Goal: Task Accomplishment & Management: Complete application form

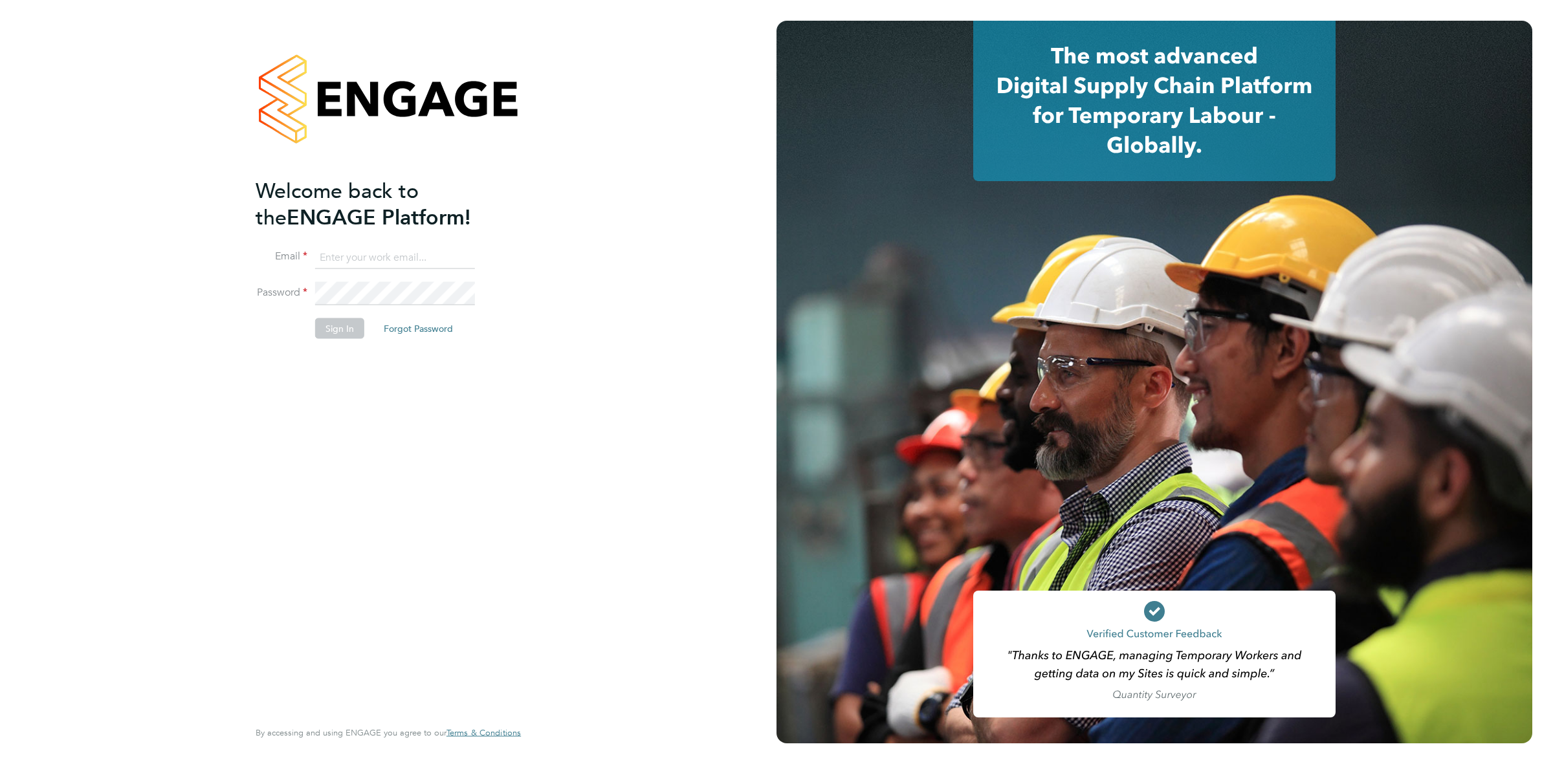
type input "shaye.stoneham@randstadcpe.com"
click at [357, 340] on li "Sign In Forgot Password" at bounding box center [382, 335] width 252 height 34
click at [354, 331] on button "Sign In" at bounding box center [339, 328] width 49 height 21
click at [635, 211] on div "Sorry, we are having problems connecting to our services." at bounding box center [388, 382] width 776 height 764
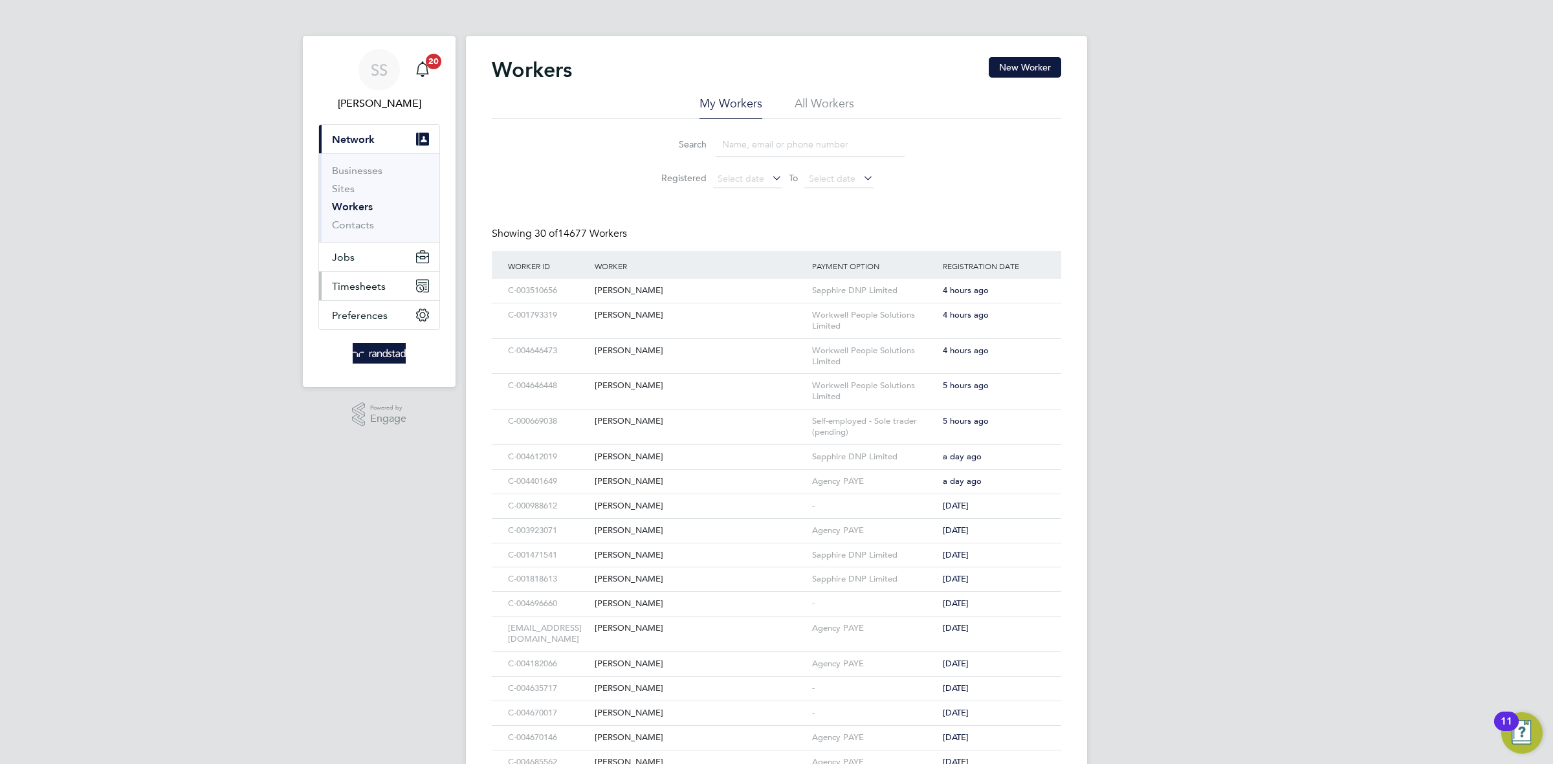
click at [364, 293] on button "Timesheets" at bounding box center [379, 286] width 120 height 28
click at [362, 225] on link "Timesheets" at bounding box center [359, 229] width 54 height 12
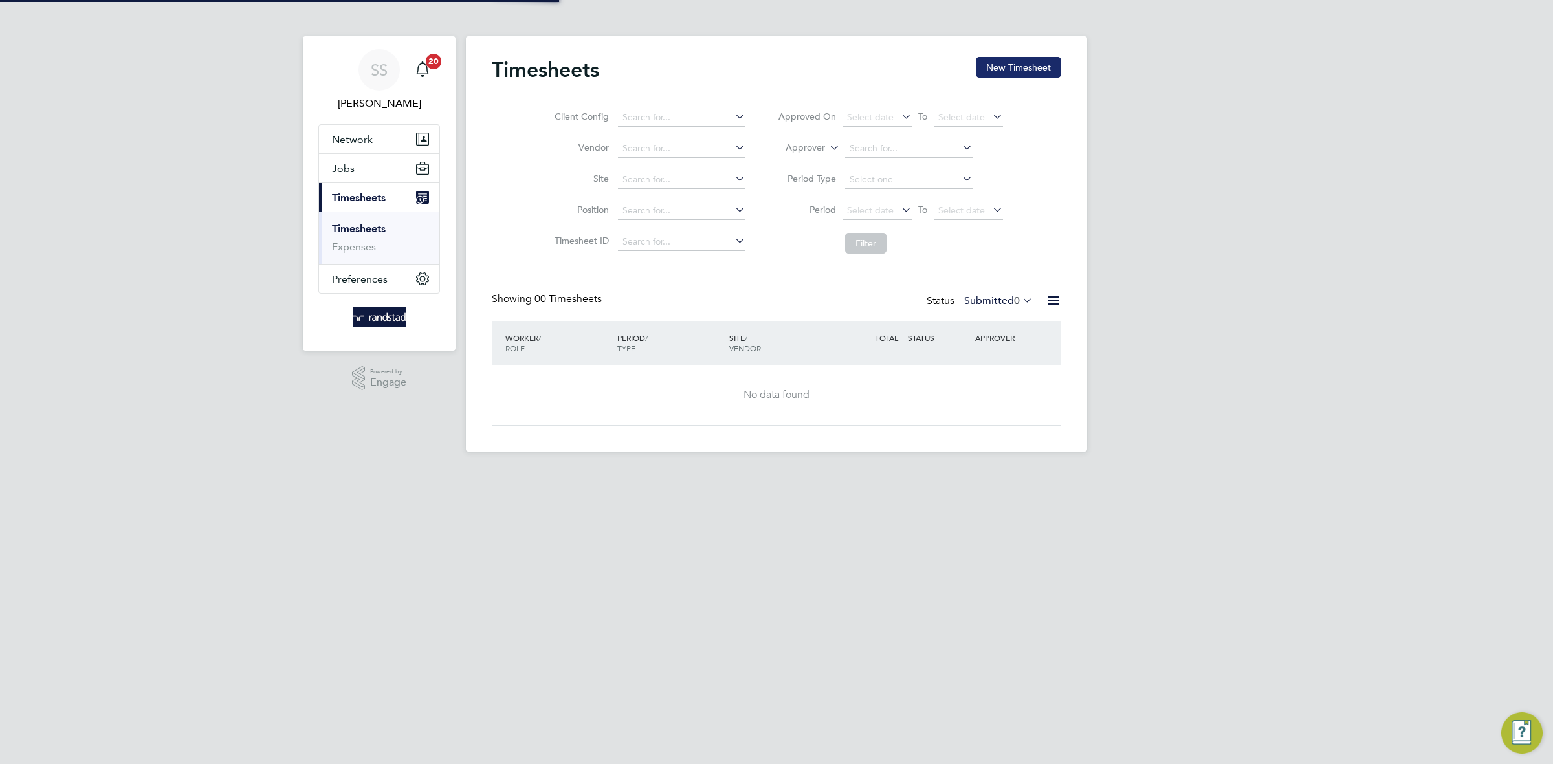
click at [1011, 65] on button "New Timesheet" at bounding box center [1018, 67] width 85 height 21
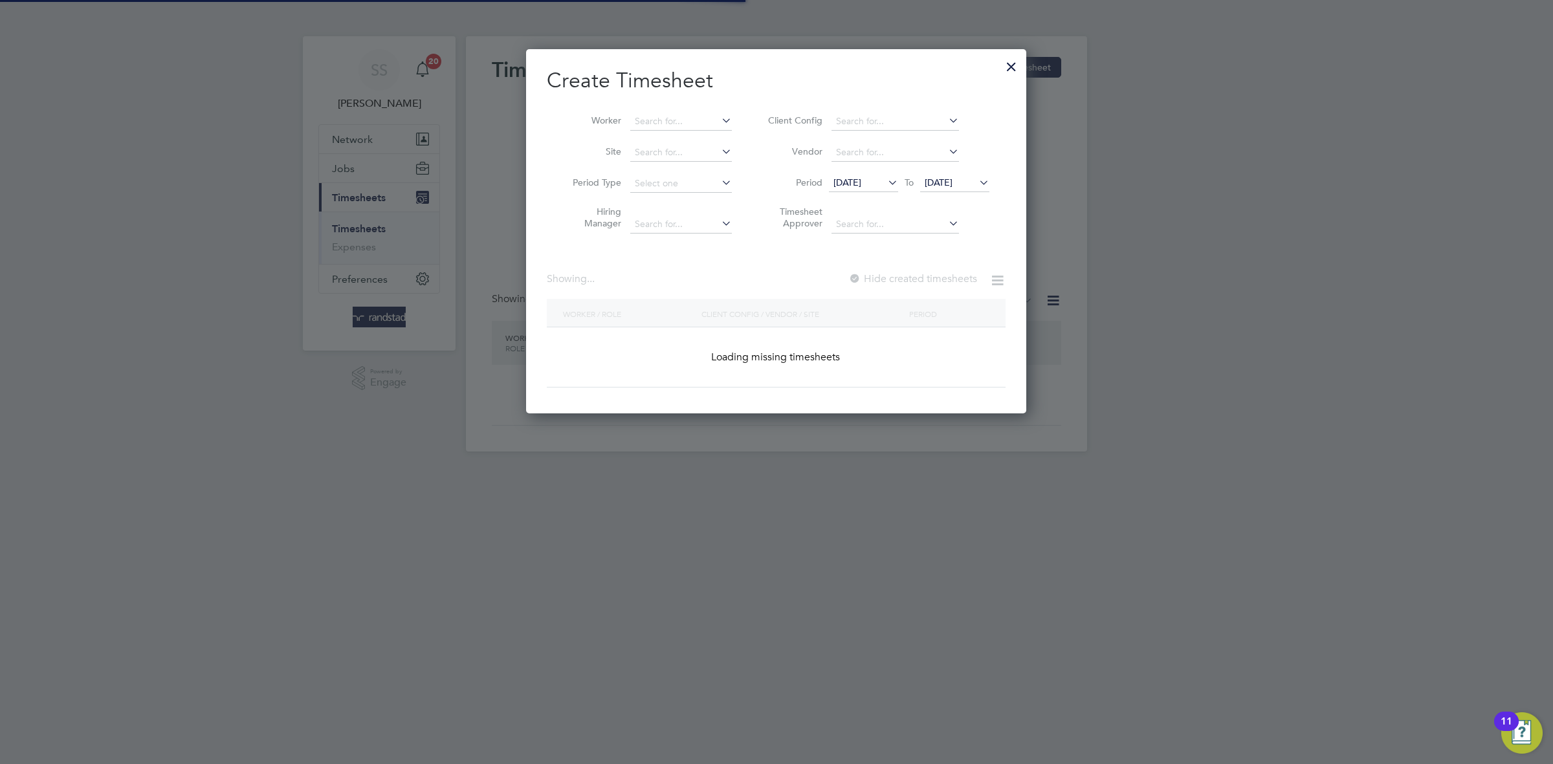
scroll to position [366, 500]
click at [645, 111] on li "Worker" at bounding box center [647, 121] width 201 height 31
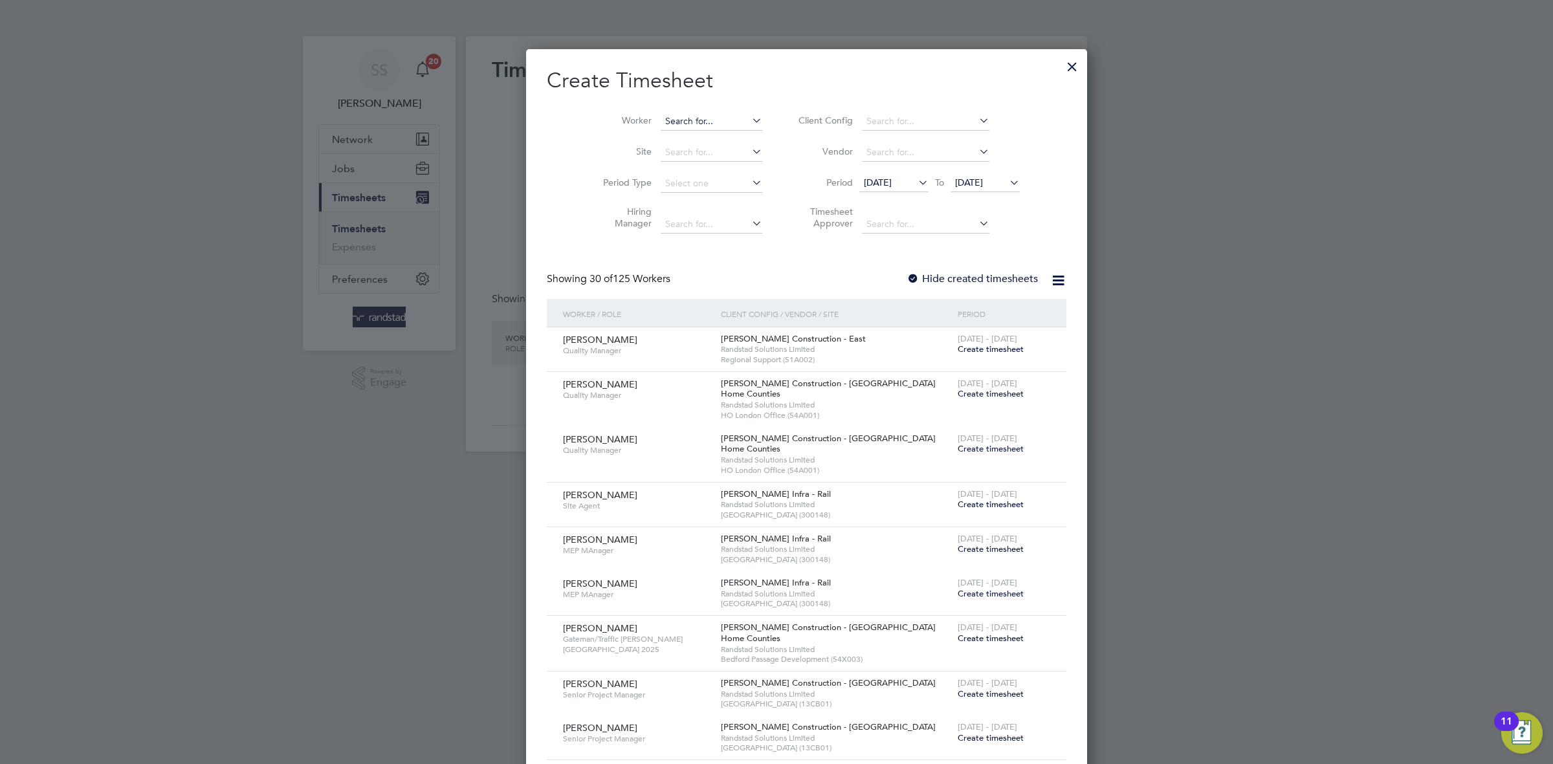
scroll to position [2780, 500]
click at [661, 124] on input at bounding box center [712, 122] width 102 height 18
click at [641, 133] on b "Iain" at bounding box center [643, 138] width 16 height 11
type input "[PERSON_NAME]"
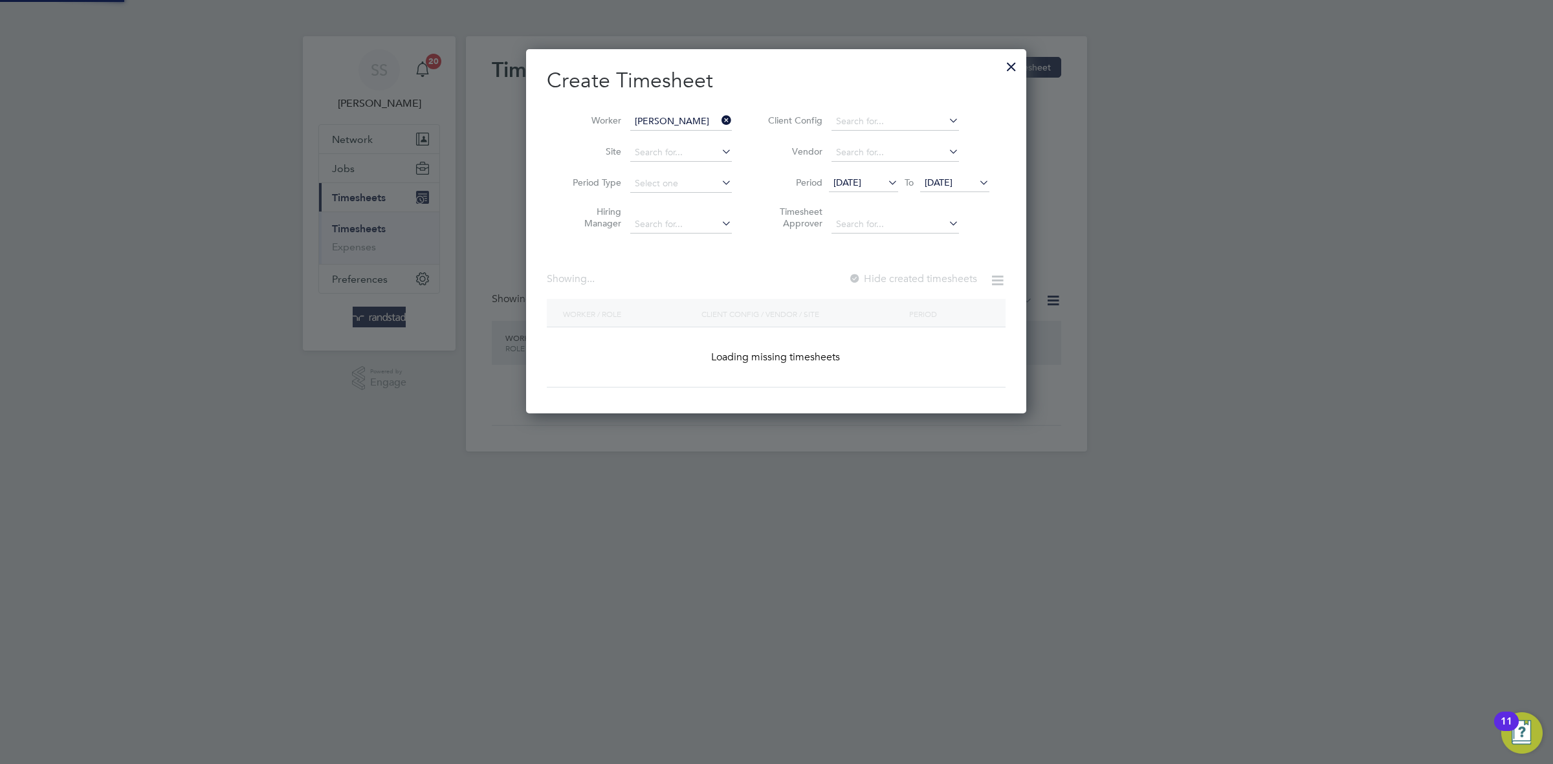
scroll to position [366, 500]
click at [808, 74] on h2 "Create Timesheet" at bounding box center [776, 80] width 459 height 27
click at [938, 284] on label "Hide created timesheets" at bounding box center [911, 278] width 131 height 13
click at [952, 178] on span "[DATE]" at bounding box center [939, 183] width 28 height 12
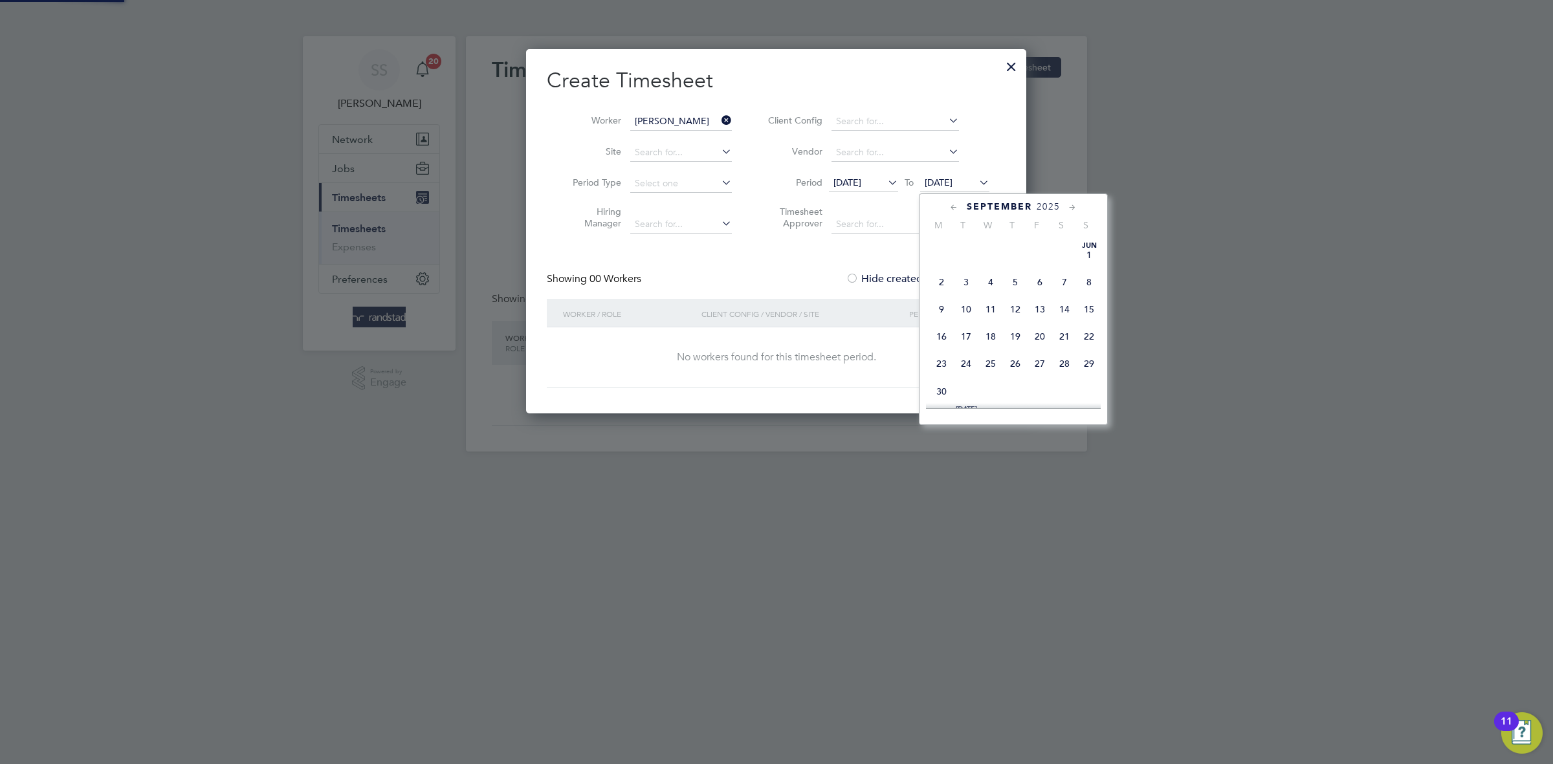
scroll to position [497, 0]
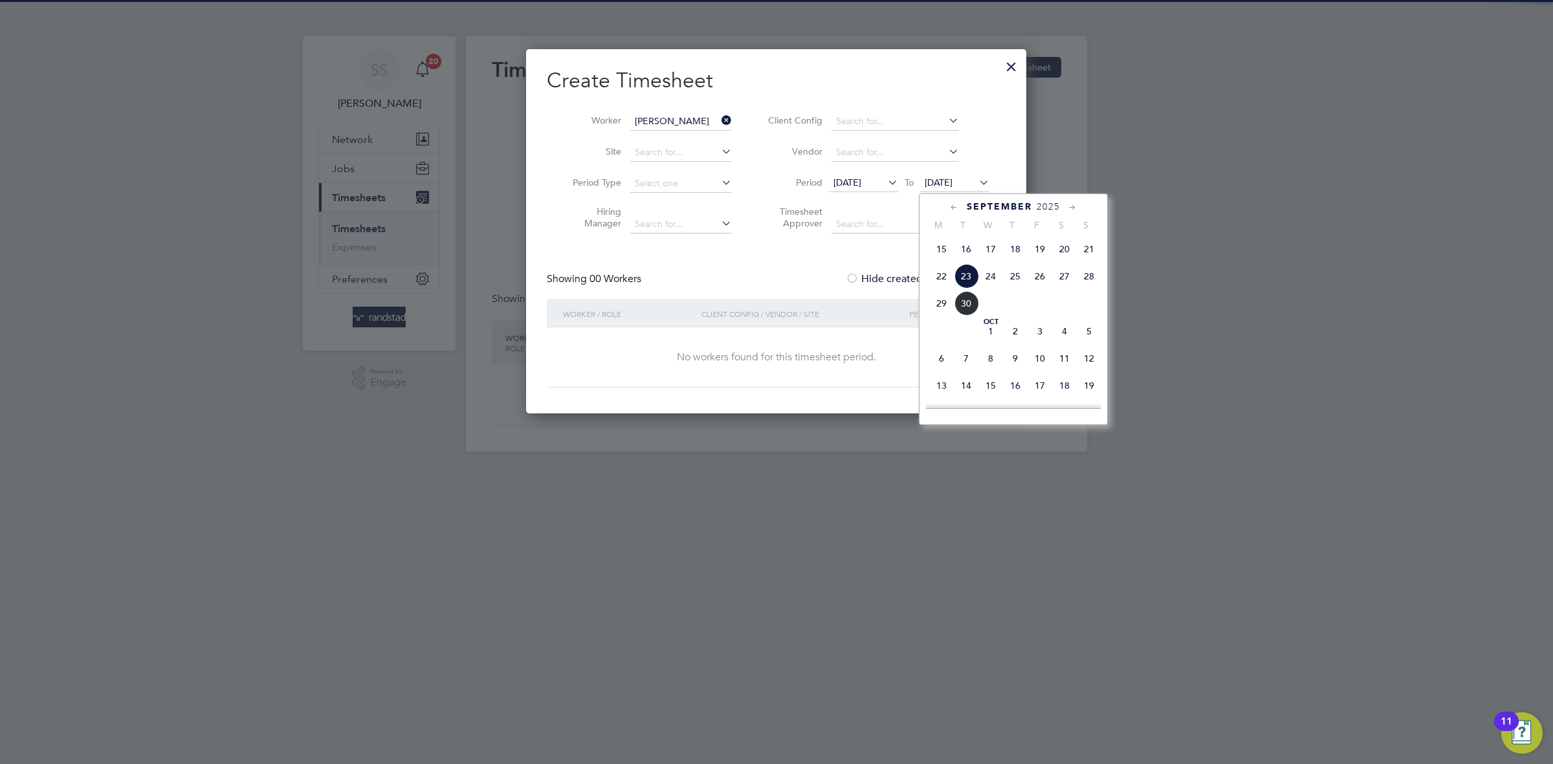
click at [1027, 344] on span "3" at bounding box center [1039, 331] width 25 height 25
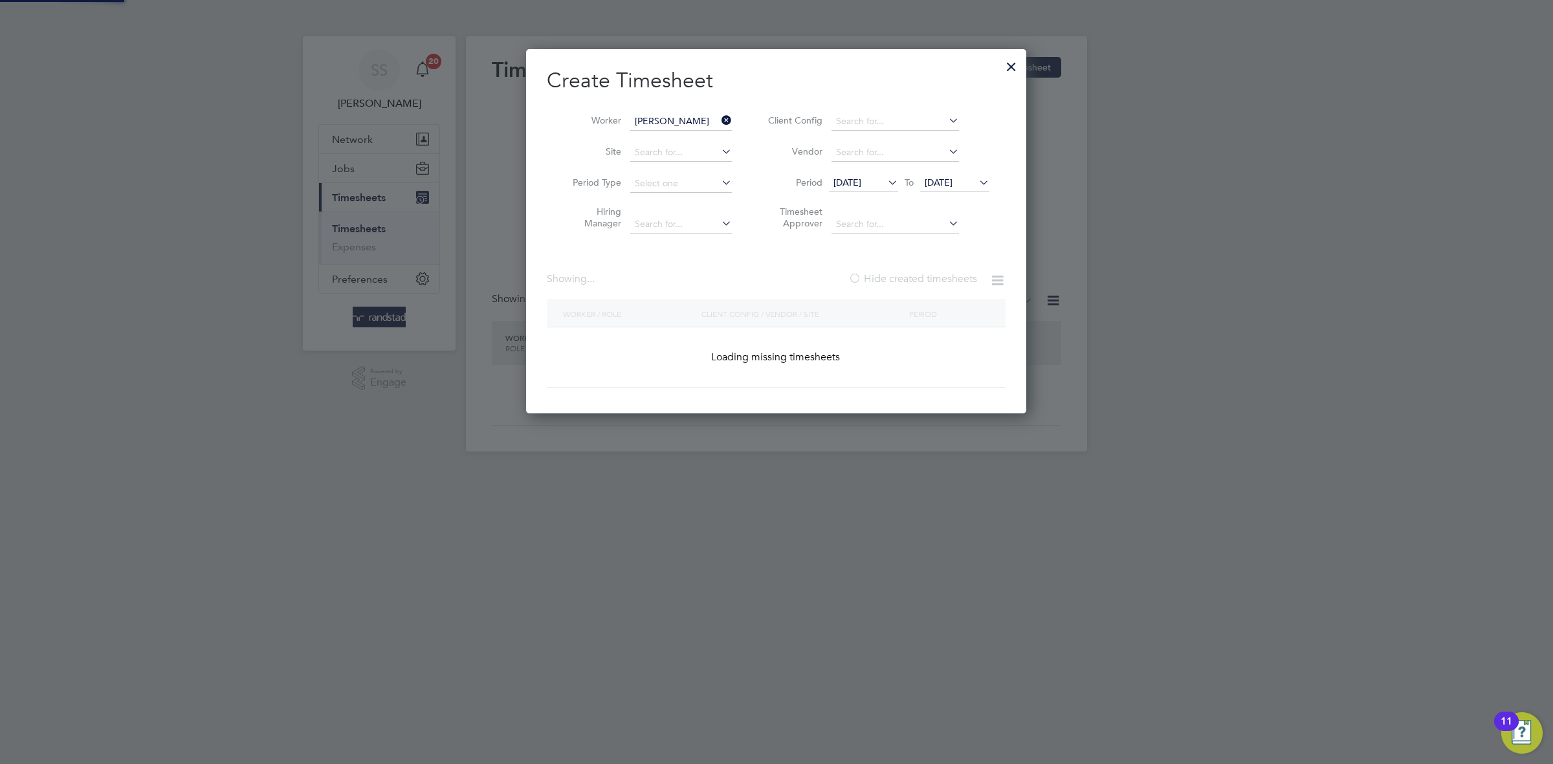
scroll to position [472, 500]
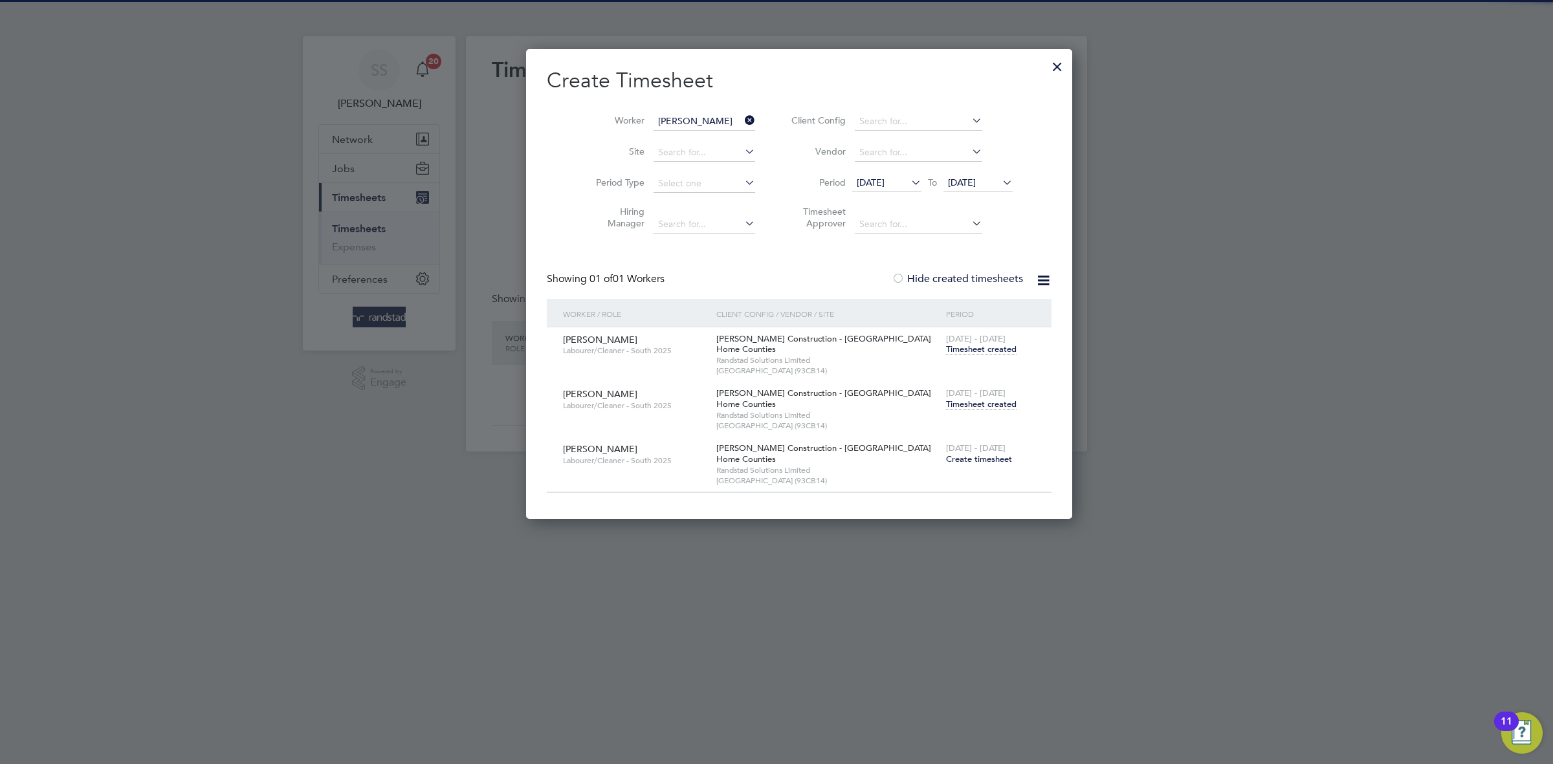
click at [946, 404] on span "Timesheet created" at bounding box center [981, 405] width 71 height 12
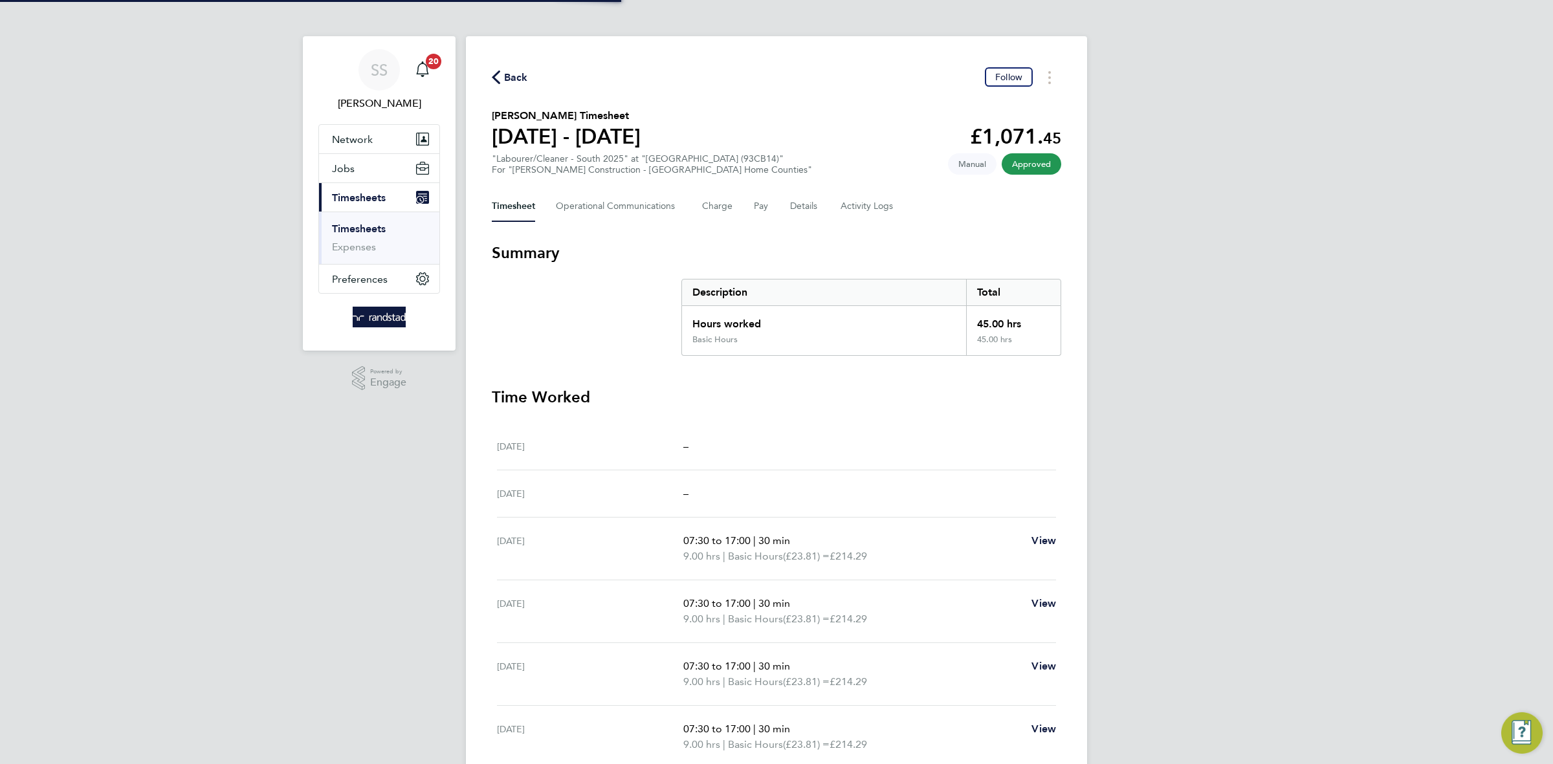
click at [830, 126] on section "[PERSON_NAME] Timesheet [DATE] - [DATE] £1,071. 45 "Labourer/Cleaner - South 20…" at bounding box center [776, 141] width 569 height 67
click at [505, 70] on span "Back" at bounding box center [516, 78] width 24 height 16
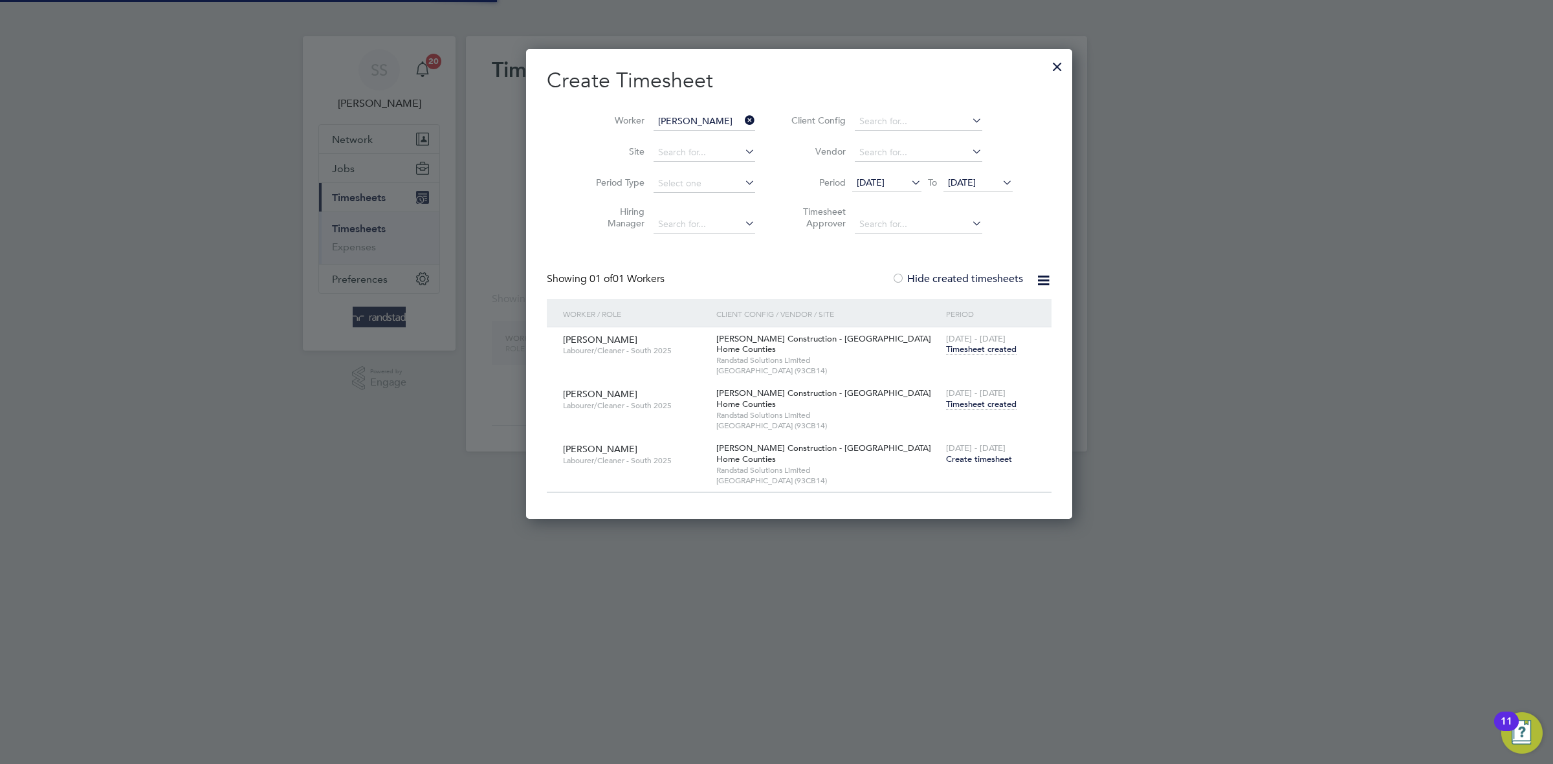
scroll to position [472, 500]
click at [653, 126] on input at bounding box center [704, 122] width 102 height 18
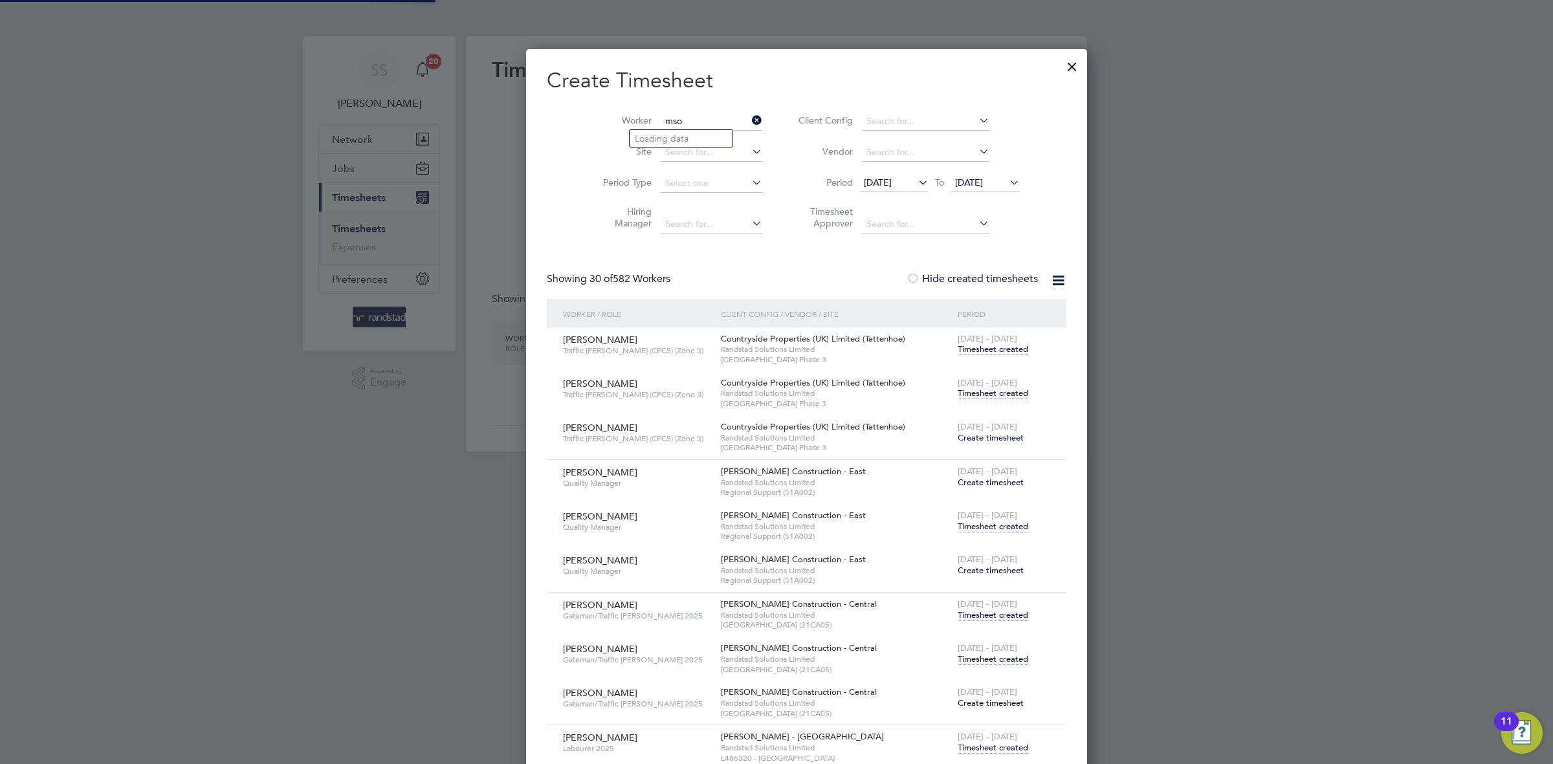
scroll to position [4222, 509]
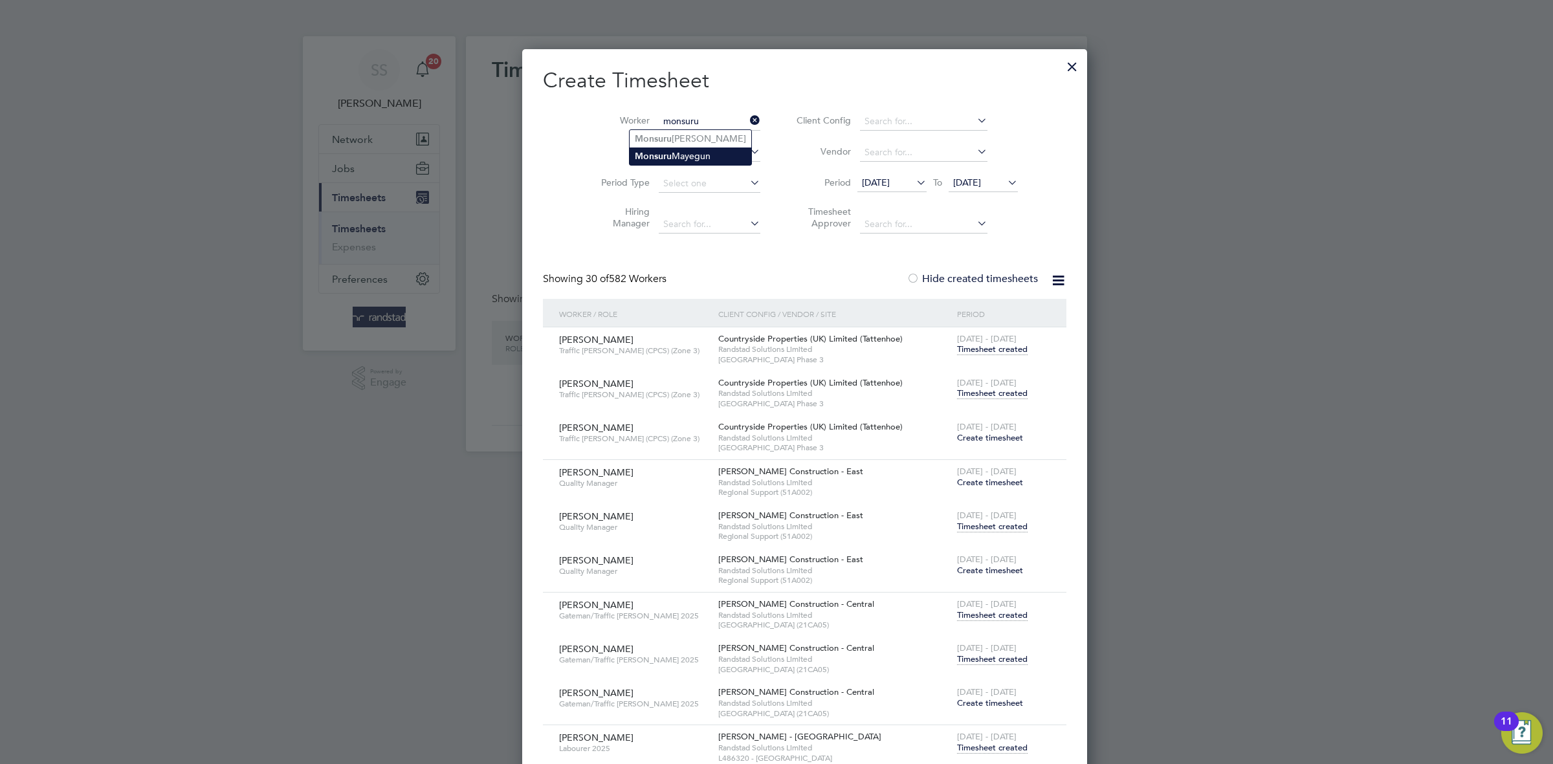
click at [736, 152] on li "Monsuru Mayegun" at bounding box center [691, 156] width 122 height 17
type input "Monsuru Mayegun"
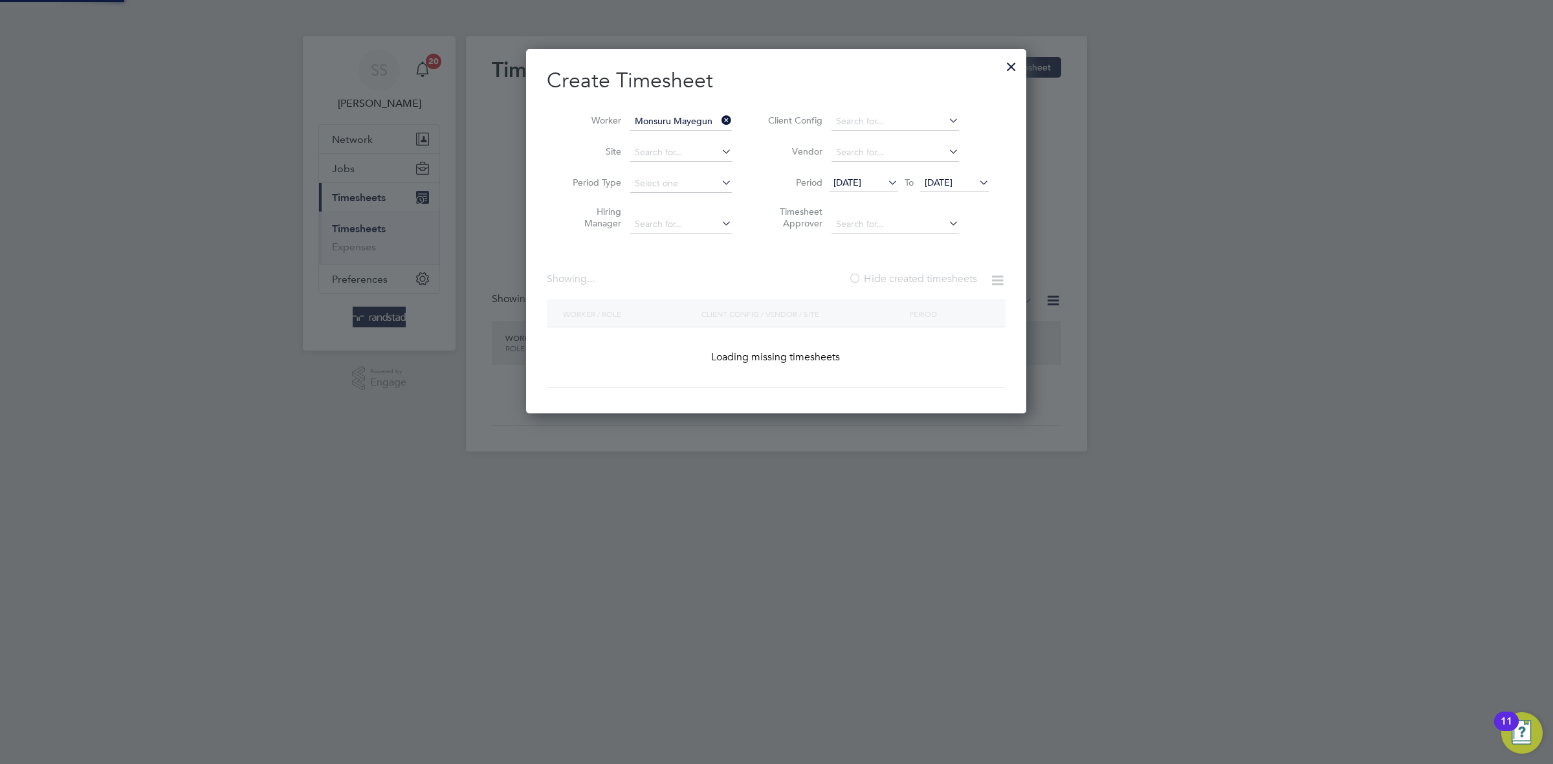
scroll to position [366, 500]
click at [859, 76] on h2 "Create Timesheet" at bounding box center [776, 80] width 459 height 27
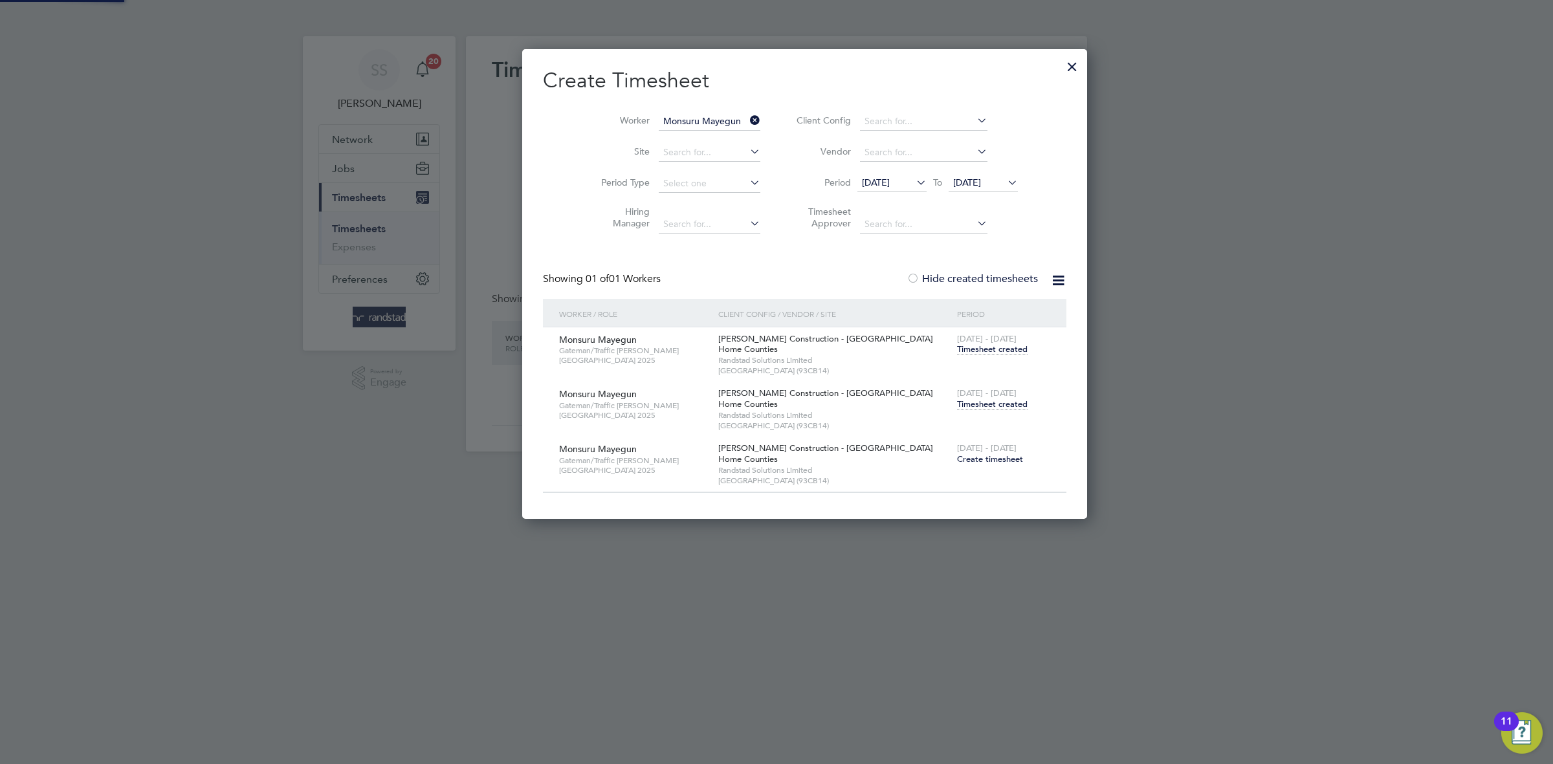
scroll to position [472, 509]
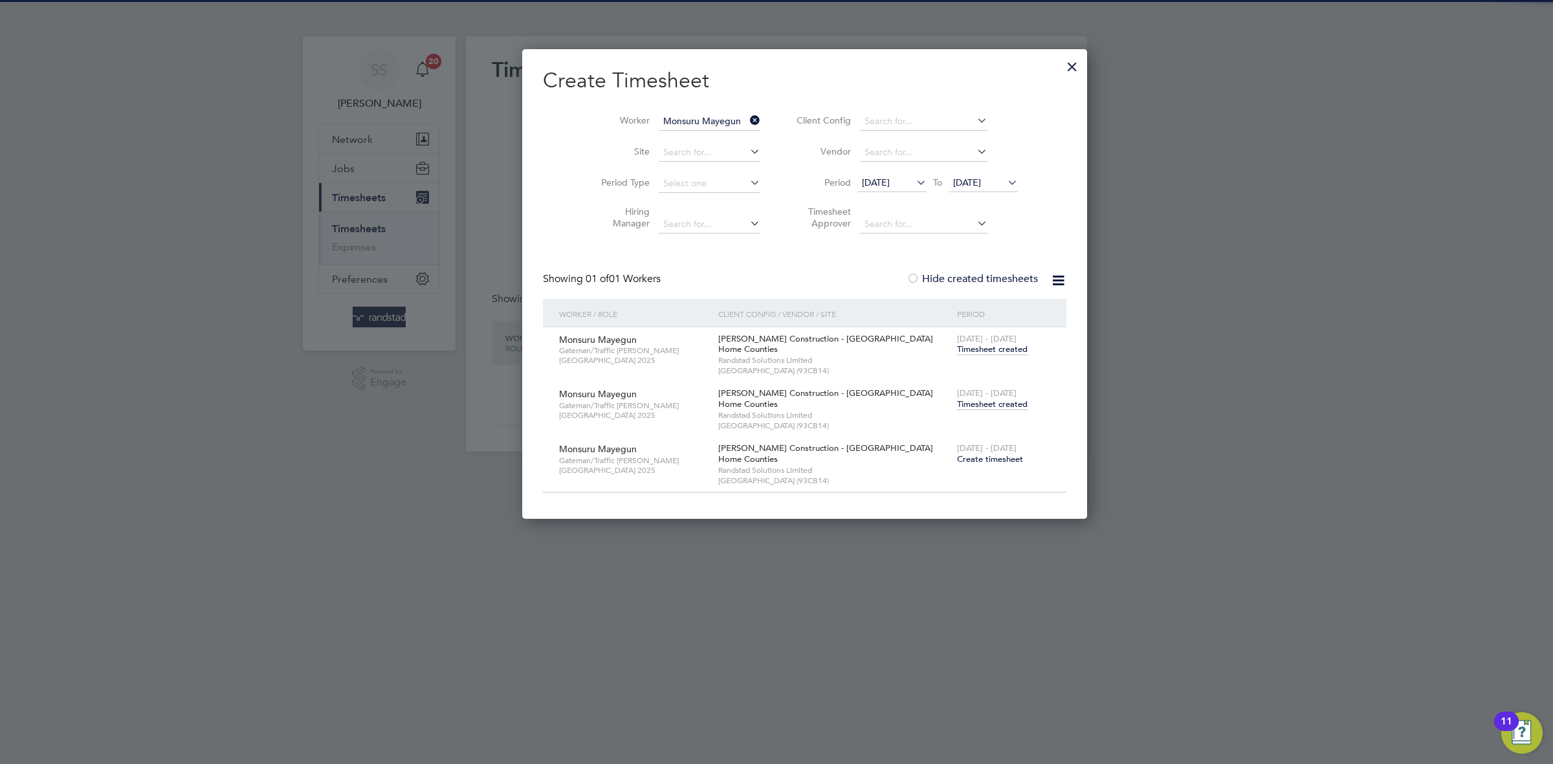
click at [957, 399] on span "[DATE] - [DATE]" at bounding box center [987, 393] width 60 height 11
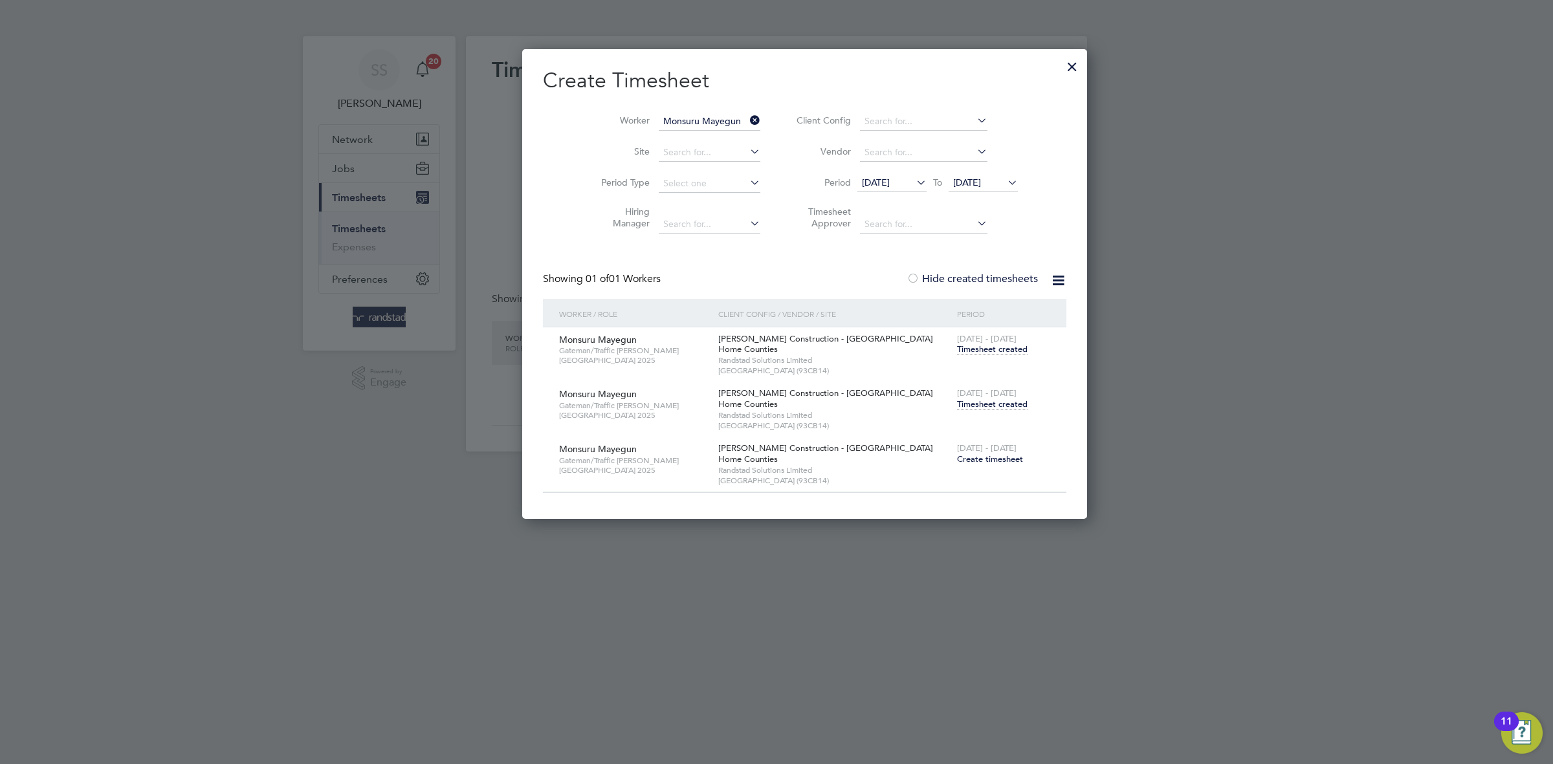
click at [957, 401] on span "Timesheet created" at bounding box center [992, 405] width 71 height 12
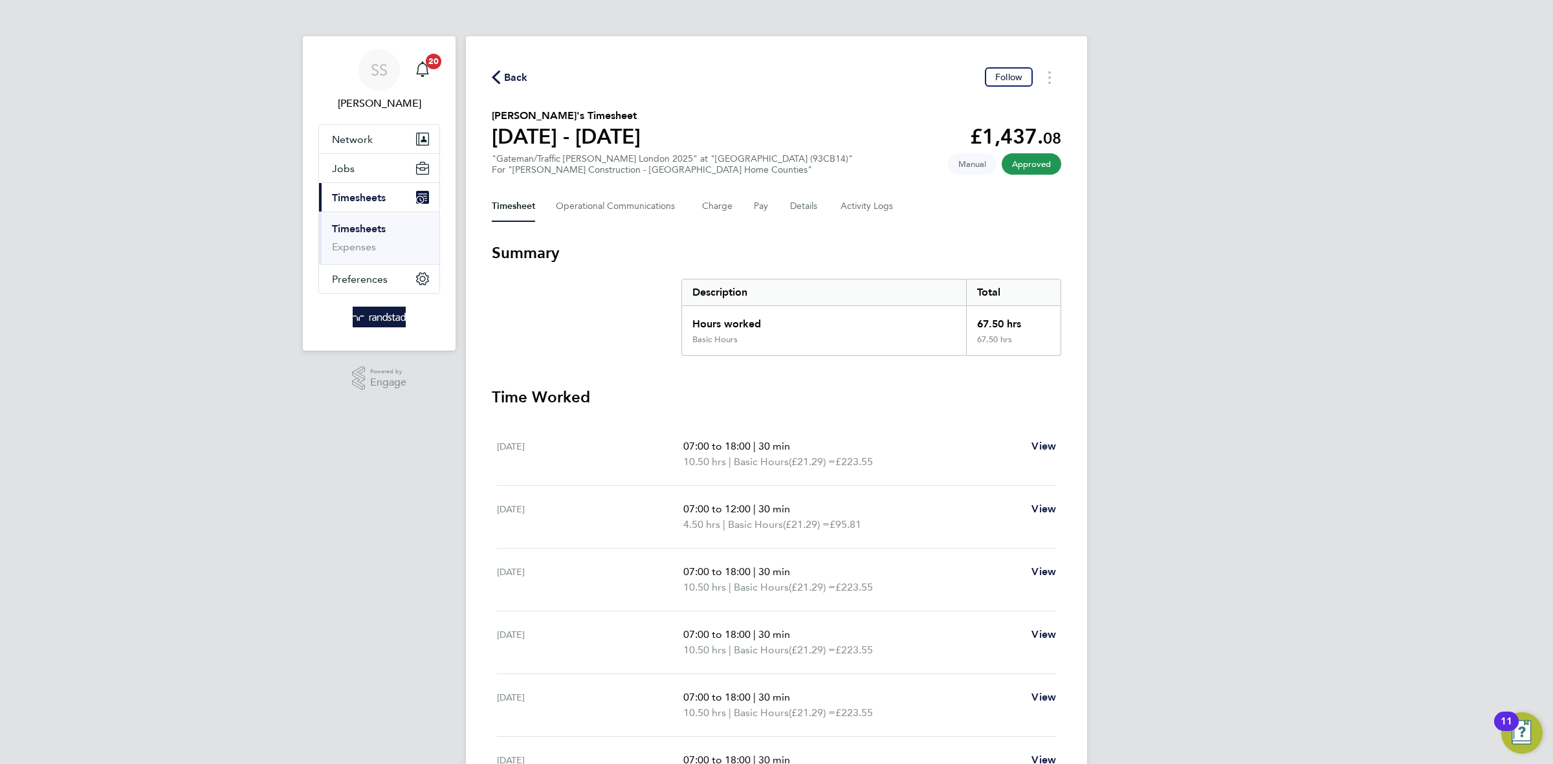
click at [520, 82] on span "Back" at bounding box center [516, 78] width 24 height 16
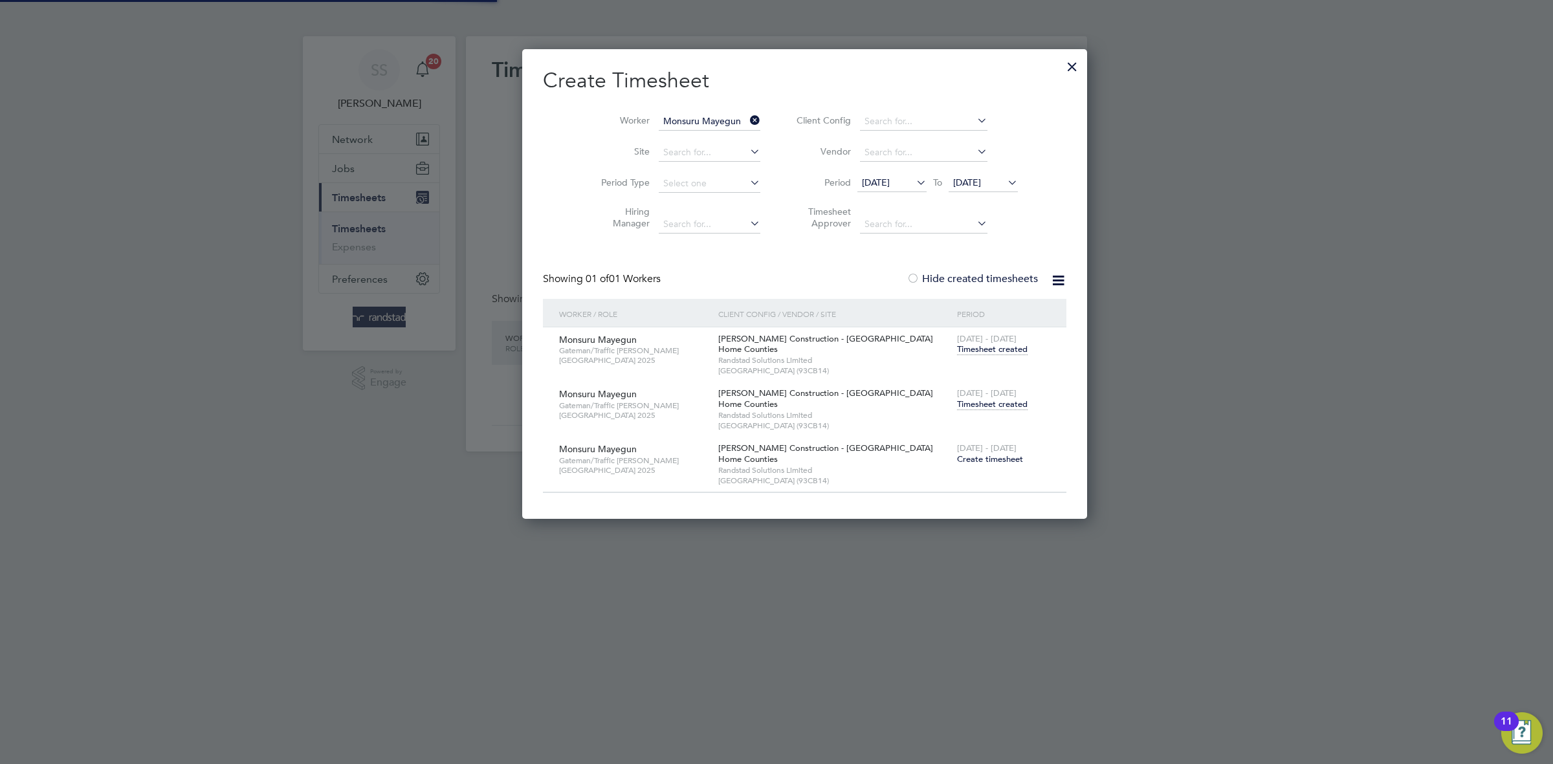
click at [685, 136] on li "Worker Monsuru Mayegun" at bounding box center [675, 121] width 201 height 31
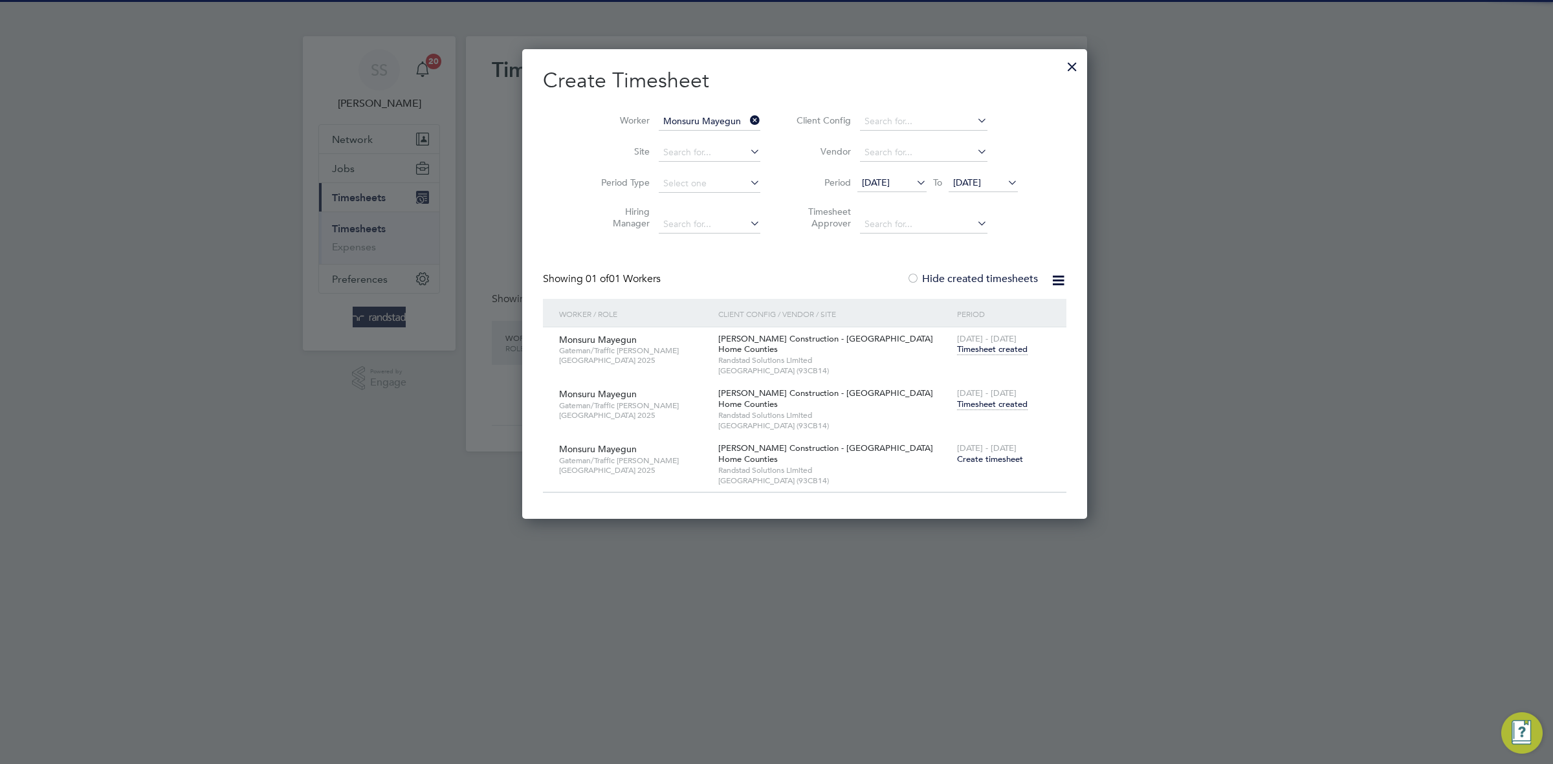
click at [696, 118] on input "Monsuru Mayegun" at bounding box center [710, 122] width 102 height 18
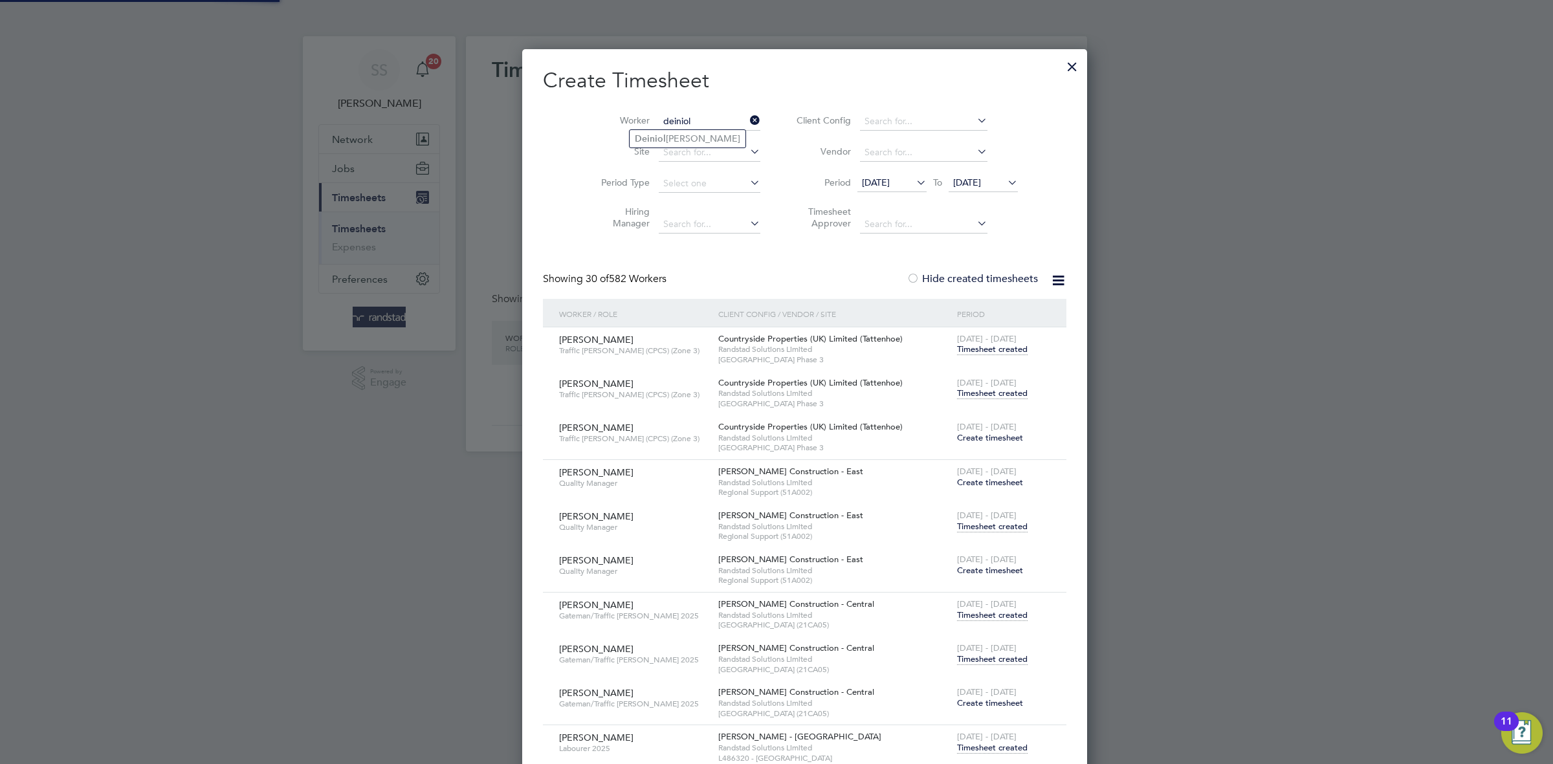
click at [700, 142] on li "[PERSON_NAME]" at bounding box center [688, 138] width 116 height 17
type input "[PERSON_NAME]"
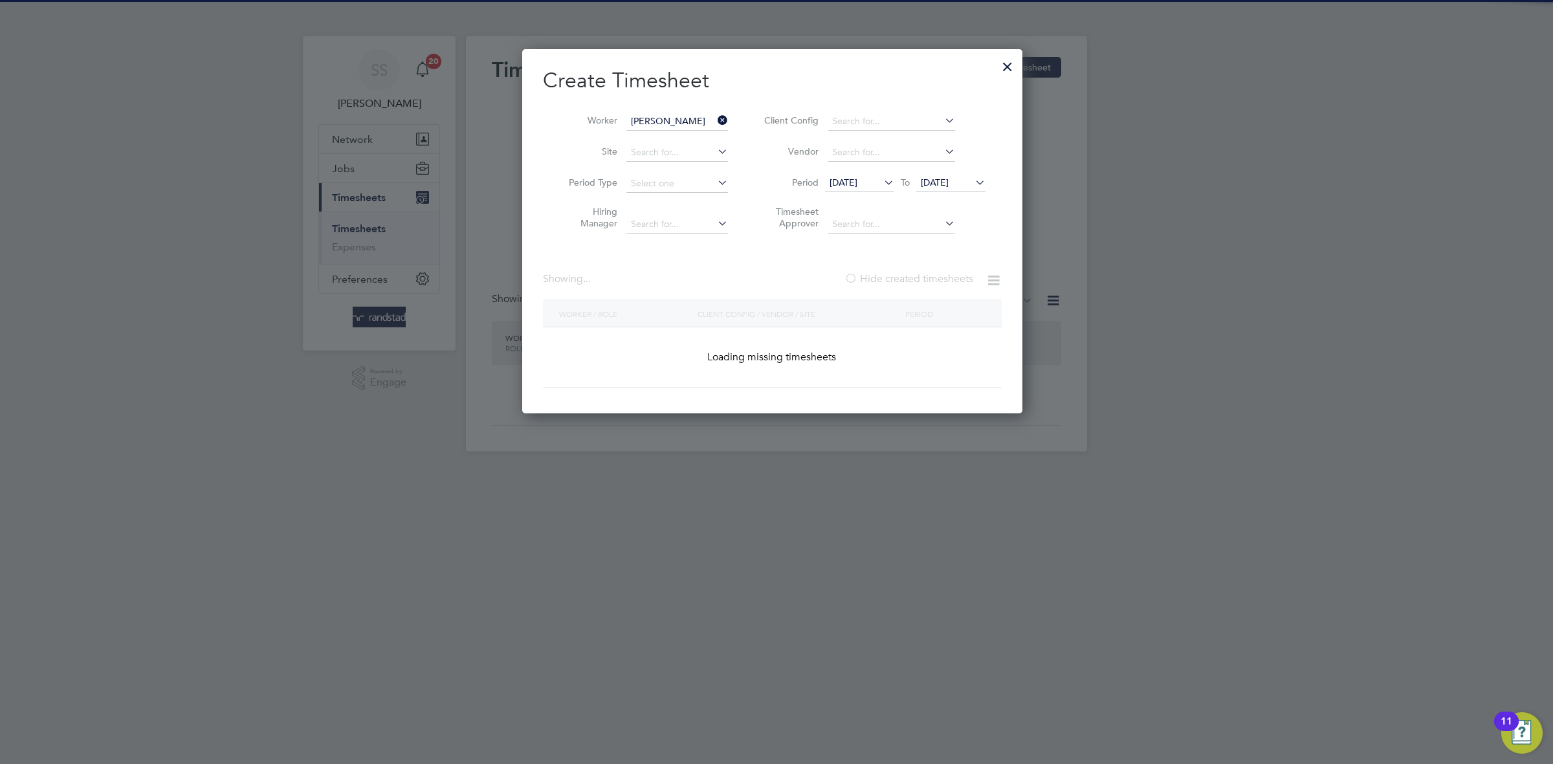
click at [789, 91] on h2 "Create Timesheet" at bounding box center [772, 80] width 459 height 27
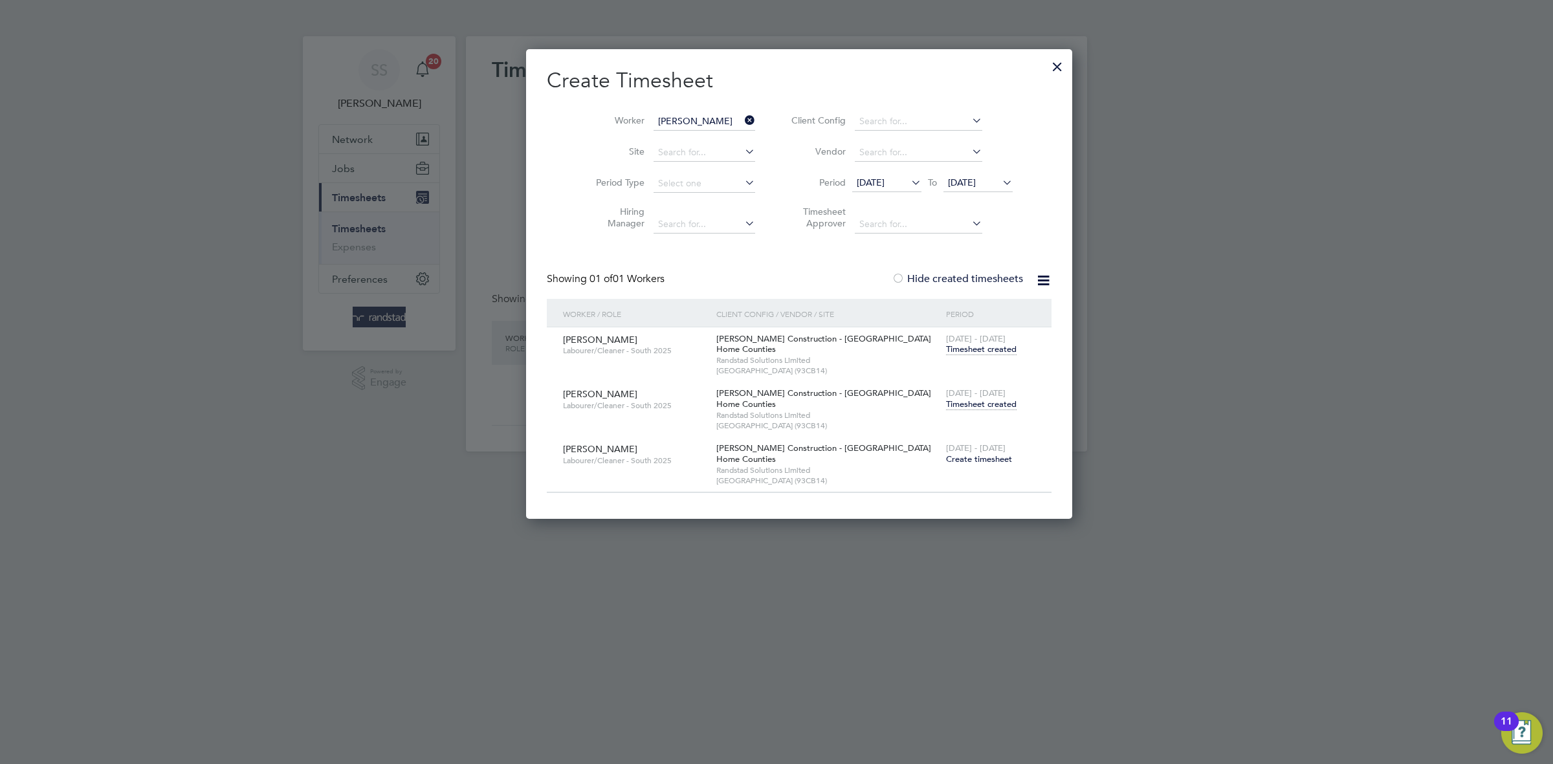
click at [946, 406] on span "Timesheet created" at bounding box center [981, 405] width 71 height 12
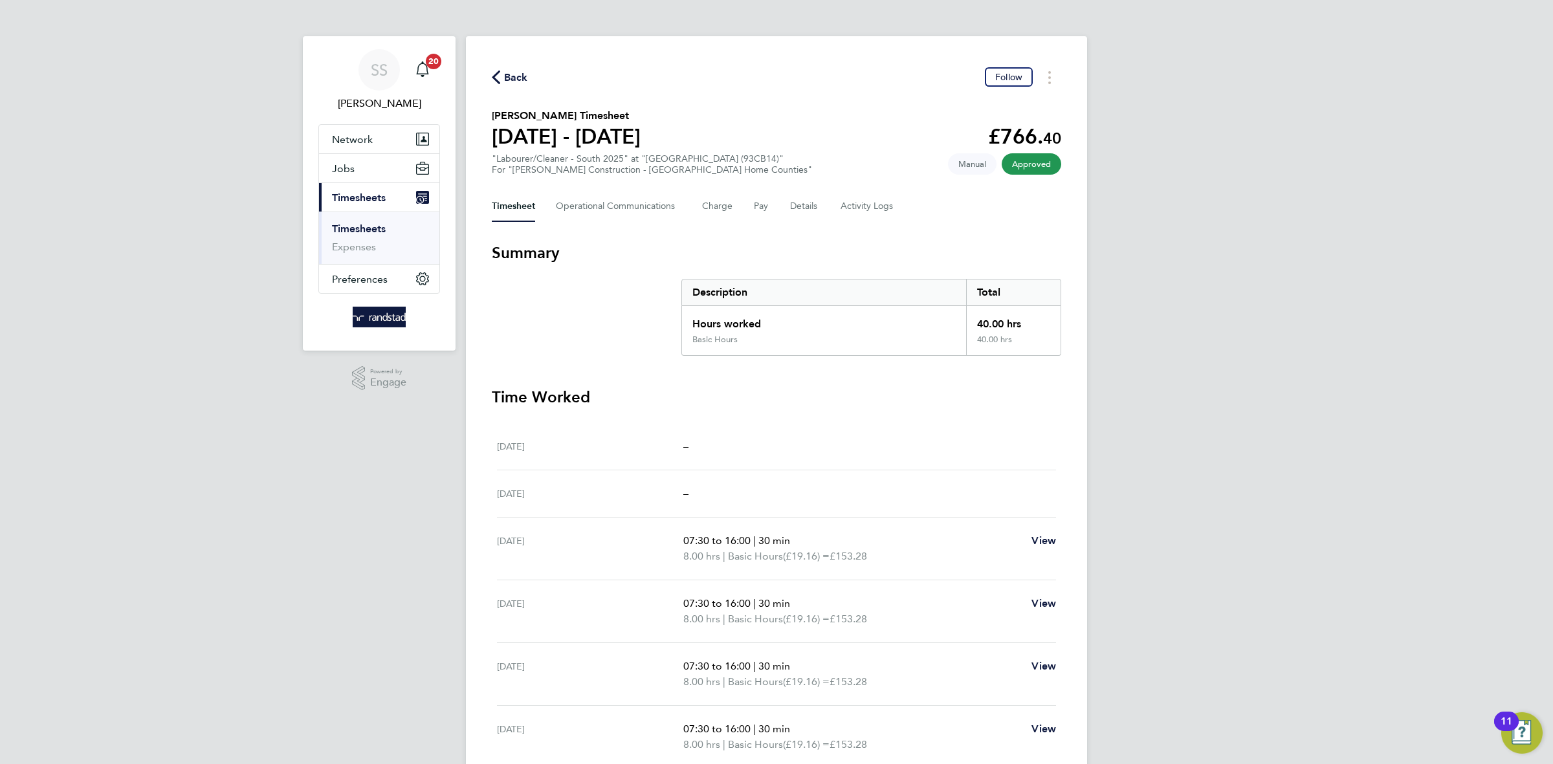
click at [722, 61] on div "Back Follow [PERSON_NAME] Timesheet [DATE] - [DATE] £766. 40 "Labourer/Cleaner …" at bounding box center [776, 449] width 621 height 826
click at [739, 100] on div "Back Follow [PERSON_NAME] Timesheet [DATE] - [DATE] £766. 40 "Labourer/Cleaner …" at bounding box center [776, 449] width 621 height 826
click at [510, 70] on span "Back" at bounding box center [516, 78] width 24 height 16
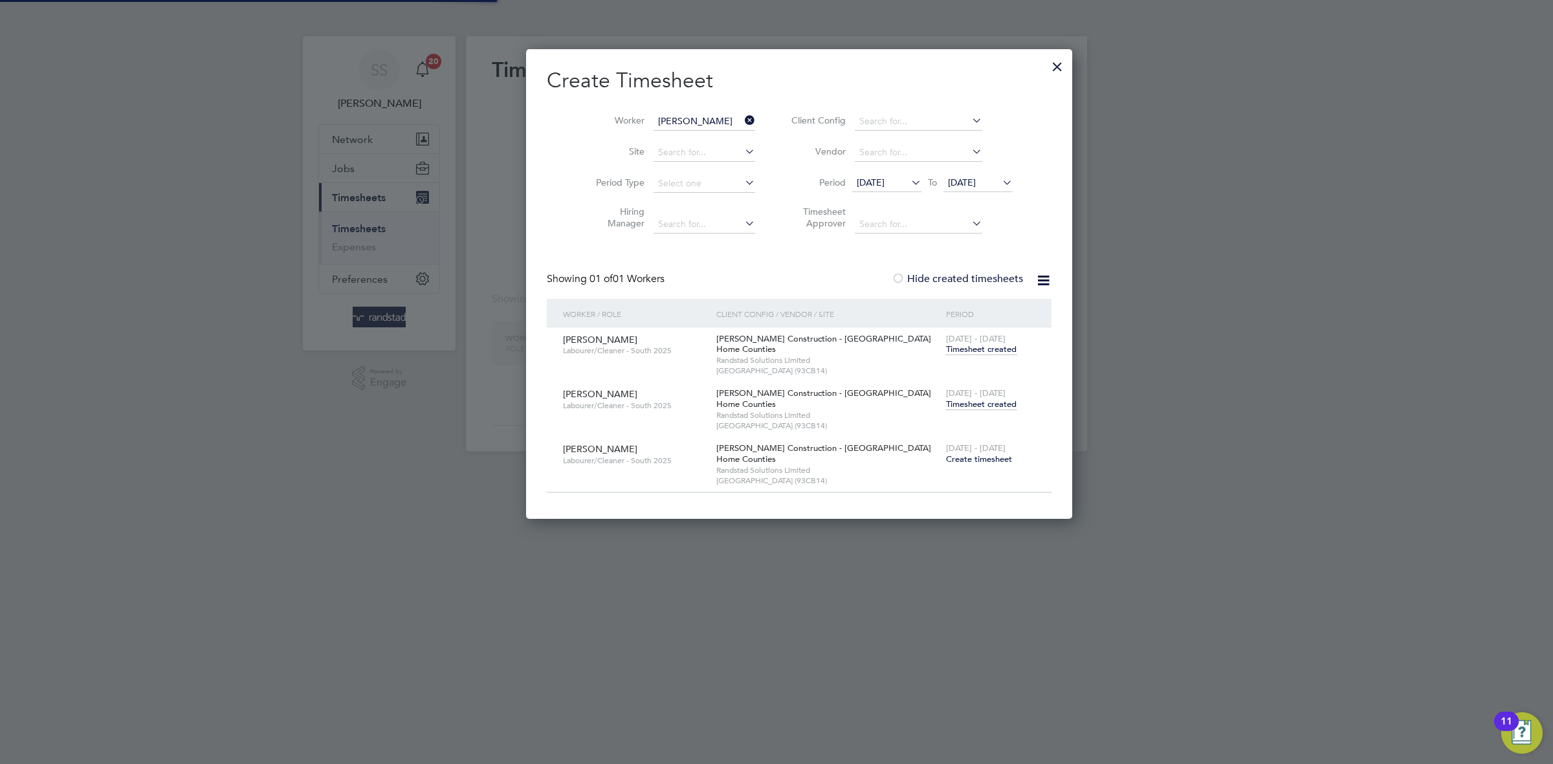
scroll to position [472, 500]
click at [659, 113] on input at bounding box center [704, 122] width 102 height 18
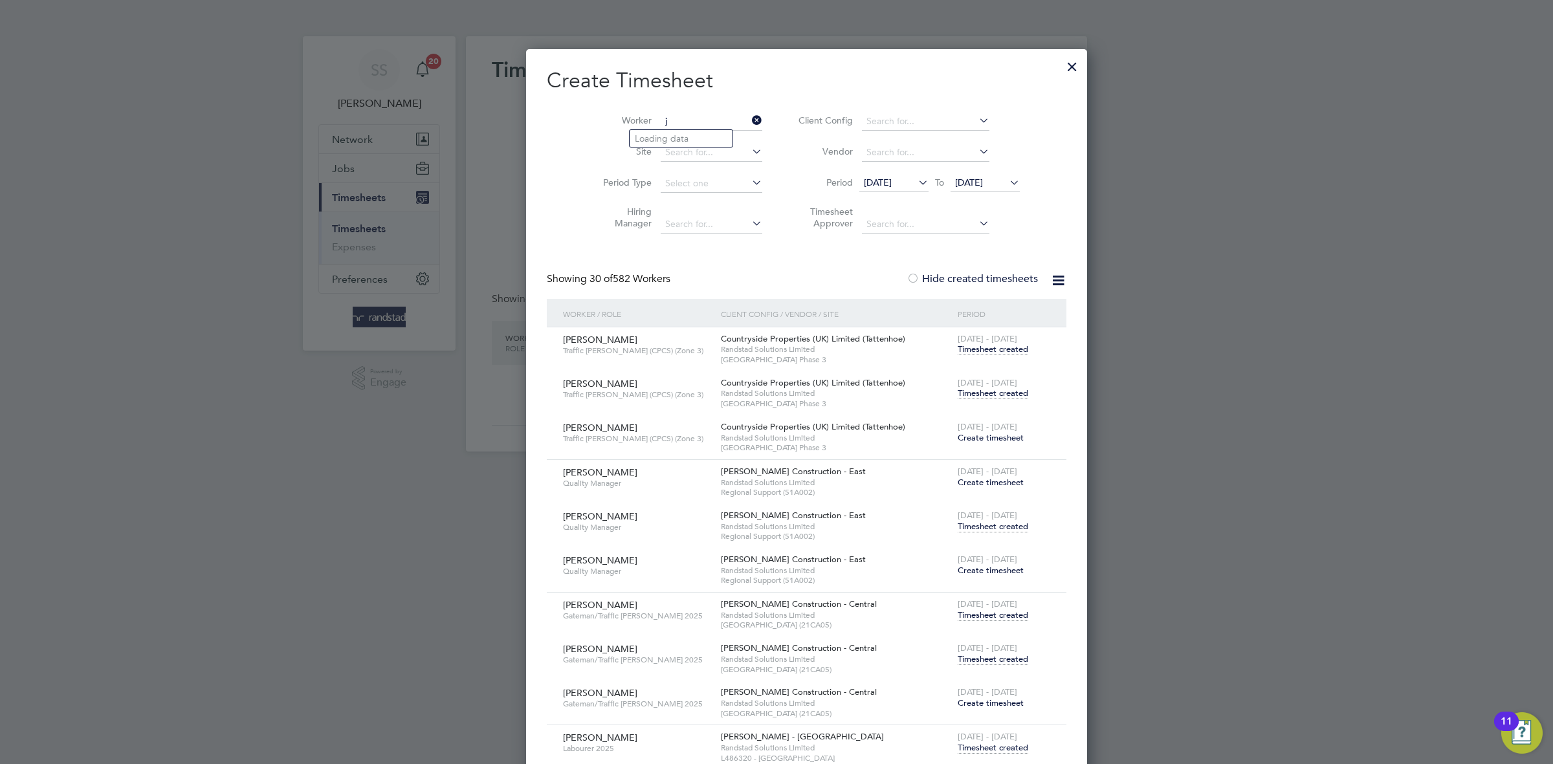
scroll to position [4222, 509]
click at [697, 146] on li "[PERSON_NAME]" at bounding box center [711, 138] width 163 height 17
type input "[PERSON_NAME]"
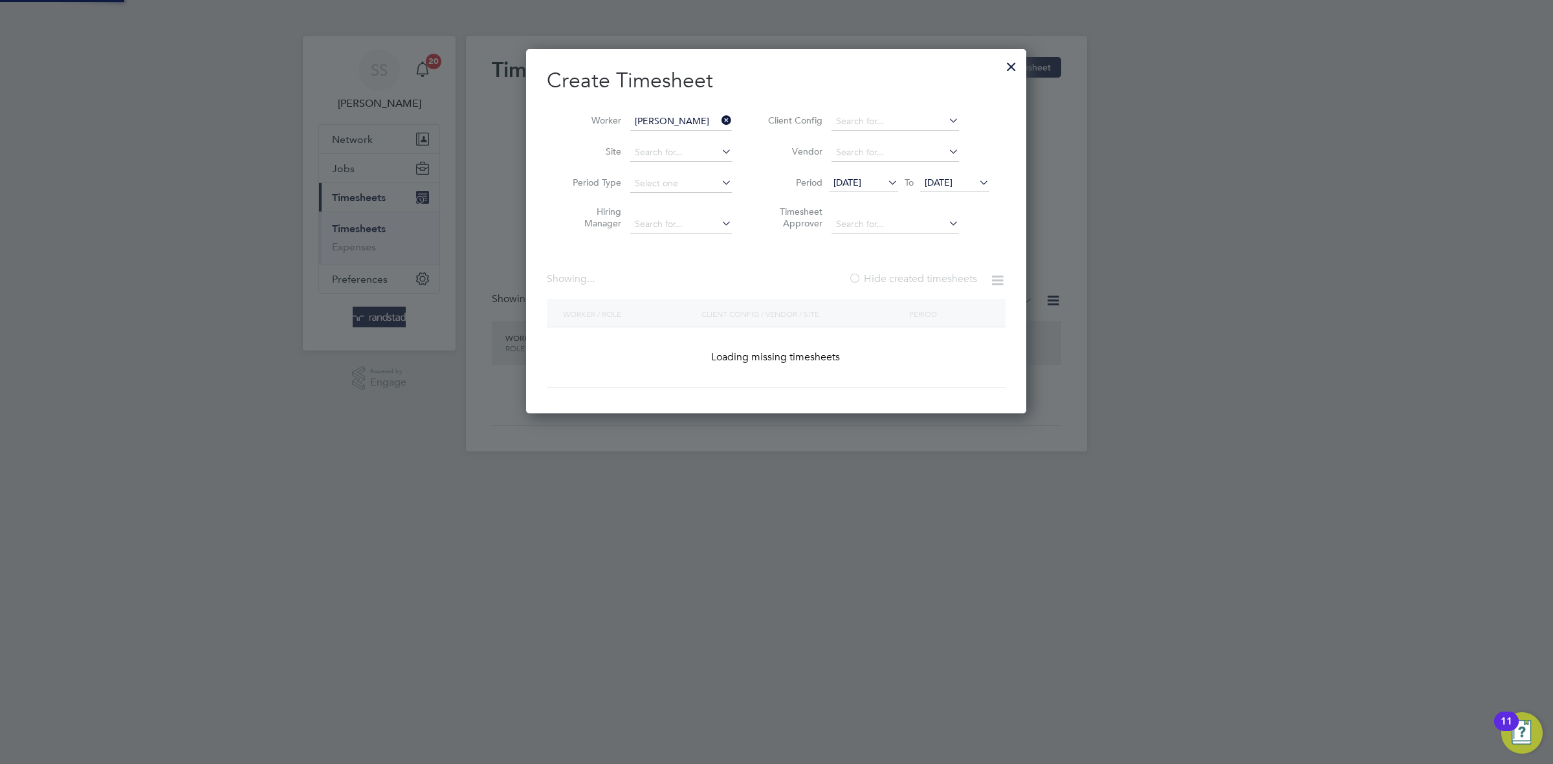
click at [811, 83] on h2 "Create Timesheet" at bounding box center [776, 80] width 459 height 27
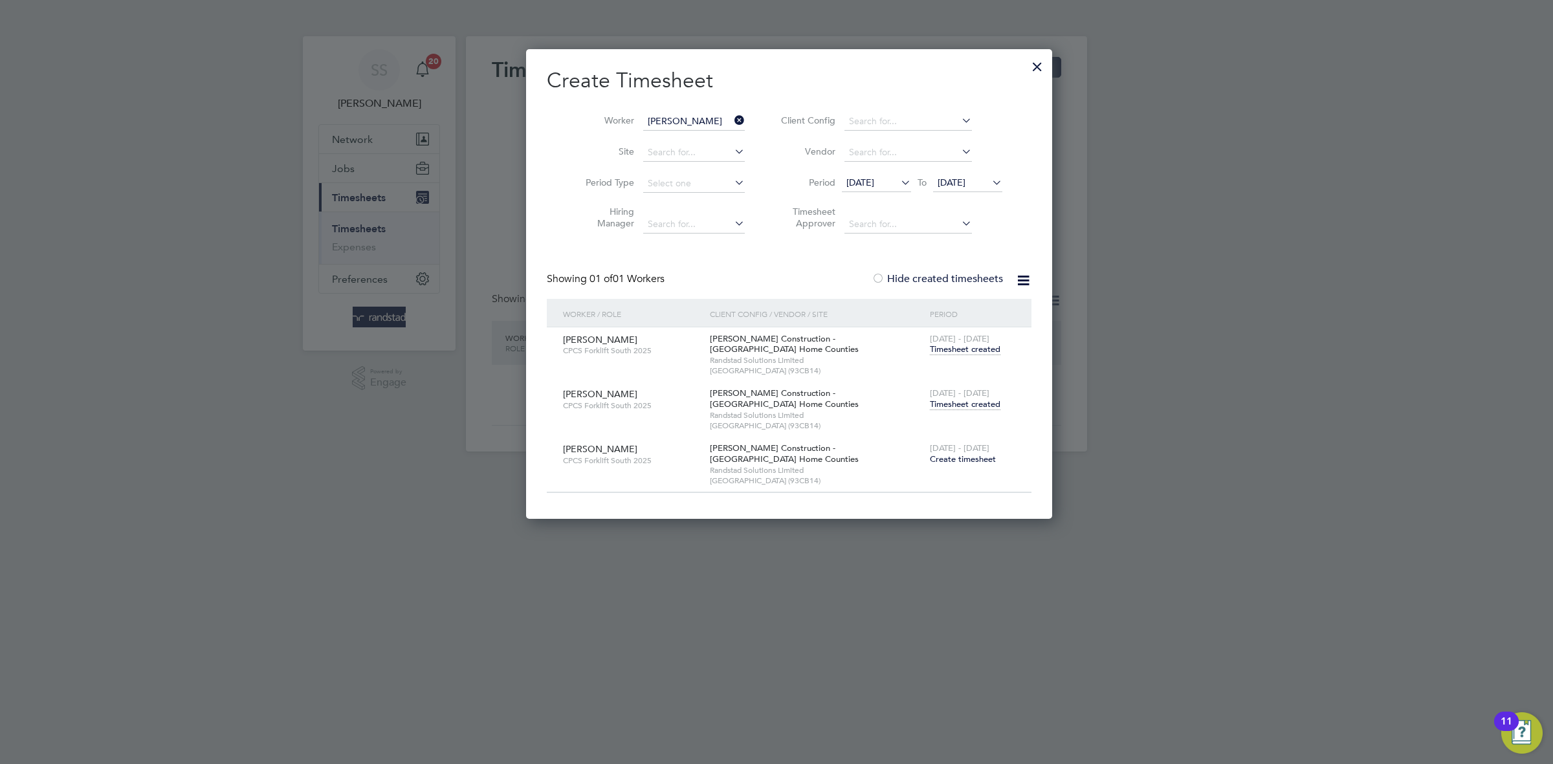
click at [930, 410] on span "Timesheet created" at bounding box center [965, 405] width 71 height 12
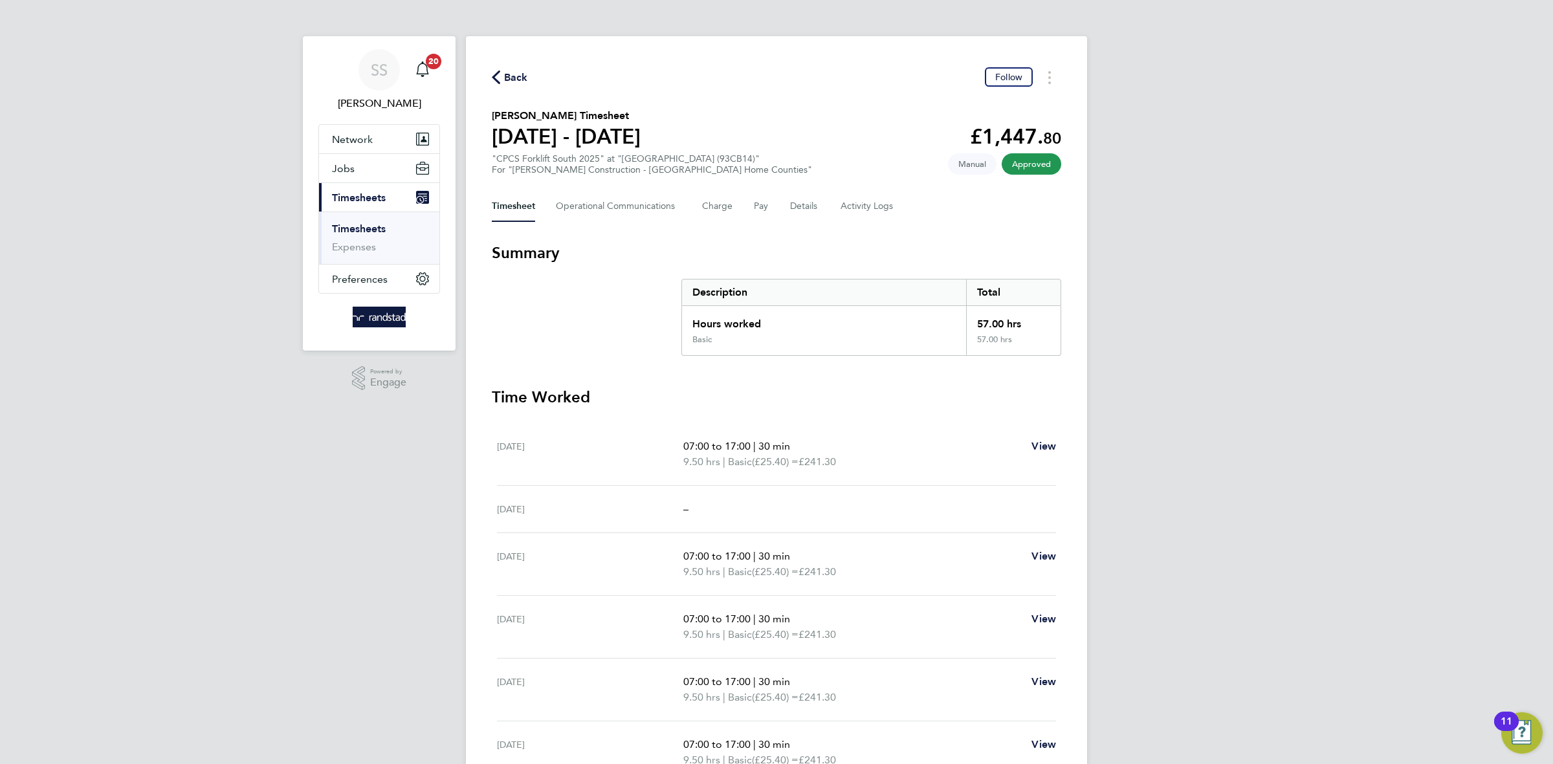
click at [785, 115] on section "[PERSON_NAME] Timesheet [DATE] - [DATE] £1,447. 80 "CPCS Forklift South 2025" a…" at bounding box center [776, 141] width 569 height 67
click at [701, 56] on div "Back Follow [PERSON_NAME] Timesheet [DATE] - [DATE] £1,447. 80 "CPCS Forklift S…" at bounding box center [776, 457] width 621 height 842
drag, startPoint x: 498, startPoint y: 75, endPoint x: 647, endPoint y: 121, distance: 155.7
click at [499, 74] on icon "button" at bounding box center [496, 78] width 8 height 14
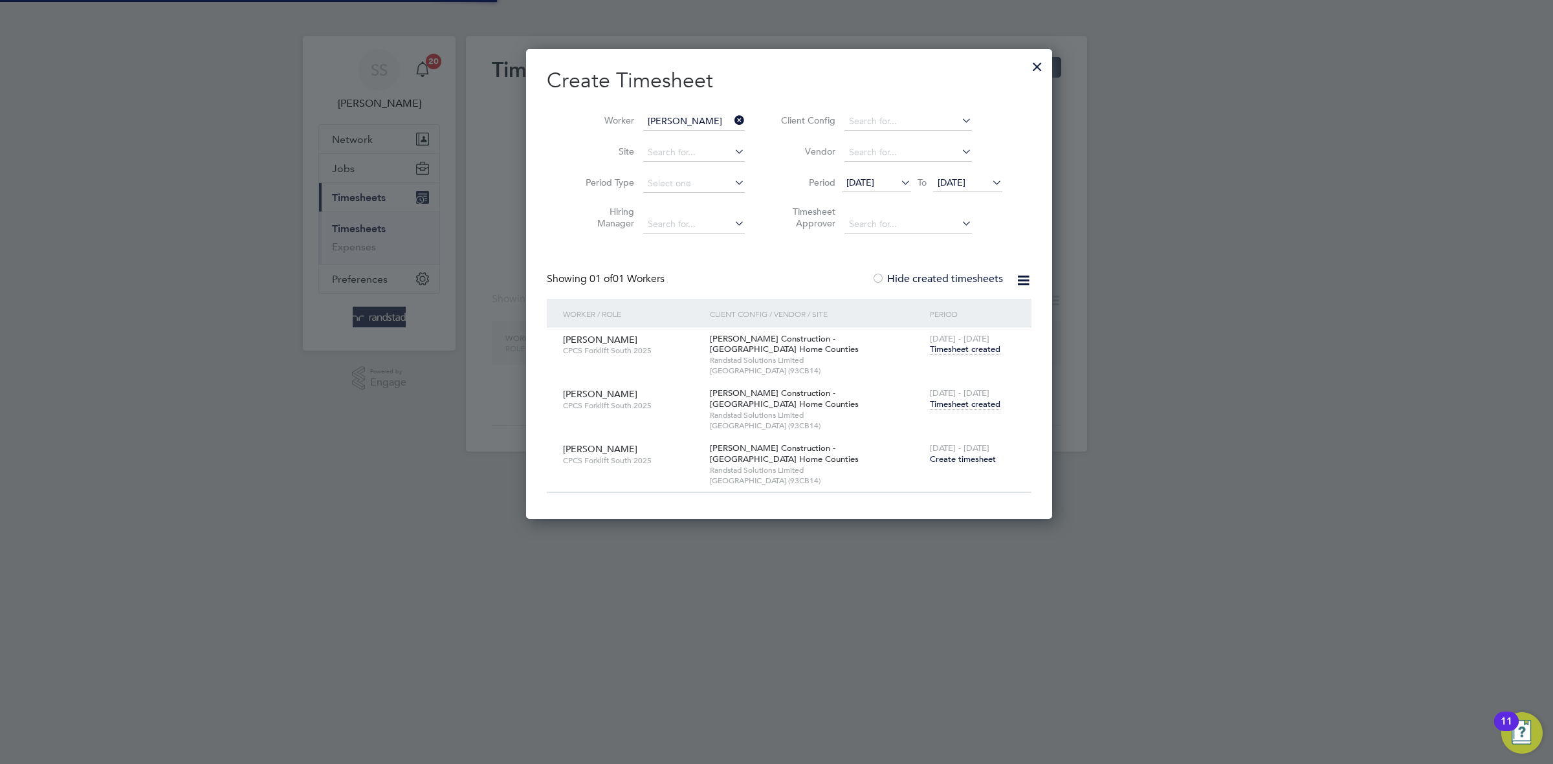
scroll to position [472, 500]
click at [652, 129] on li "Worker [PERSON_NAME]" at bounding box center [660, 121] width 201 height 31
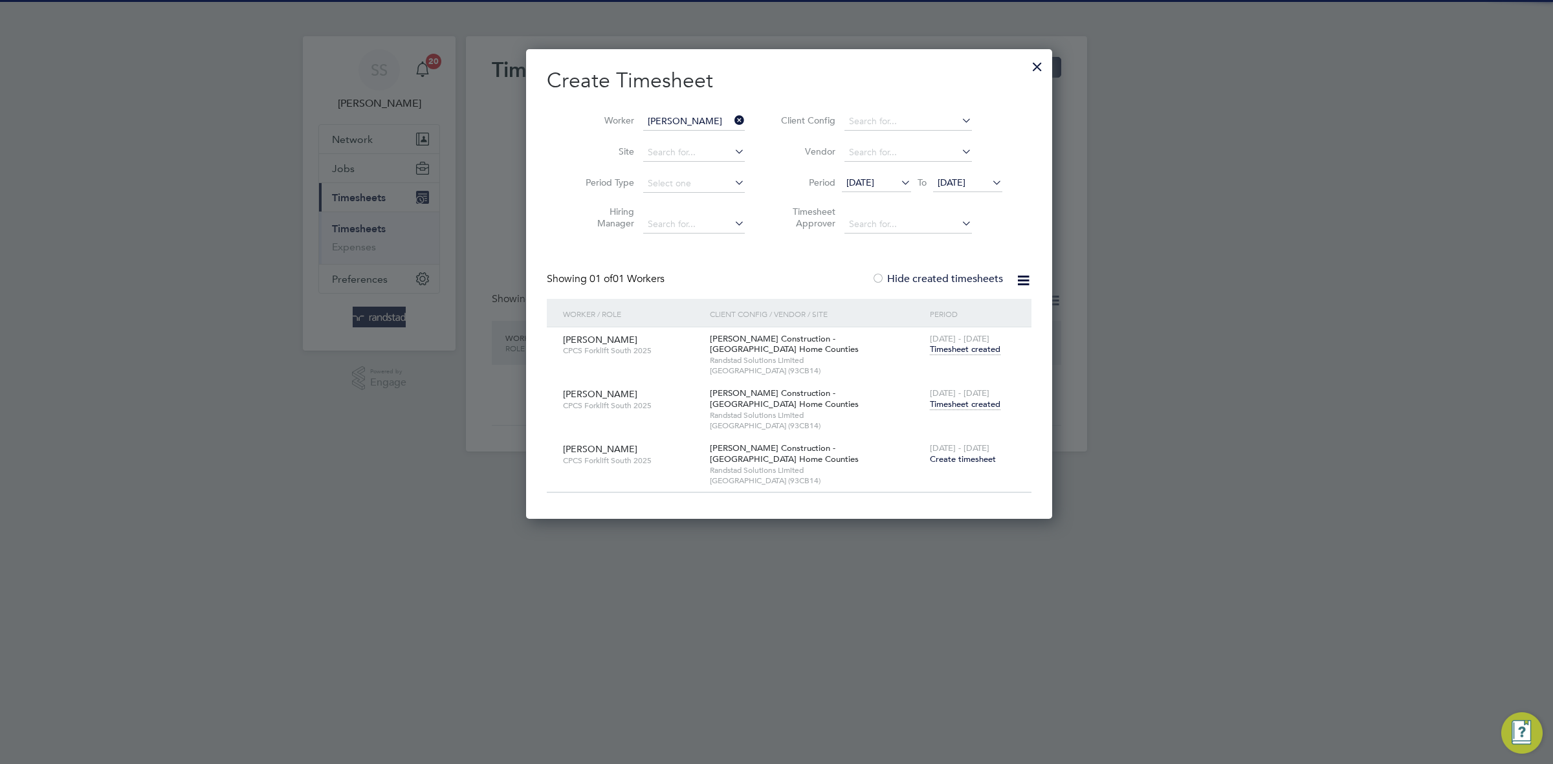
click at [655, 122] on input "[PERSON_NAME]" at bounding box center [694, 122] width 102 height 18
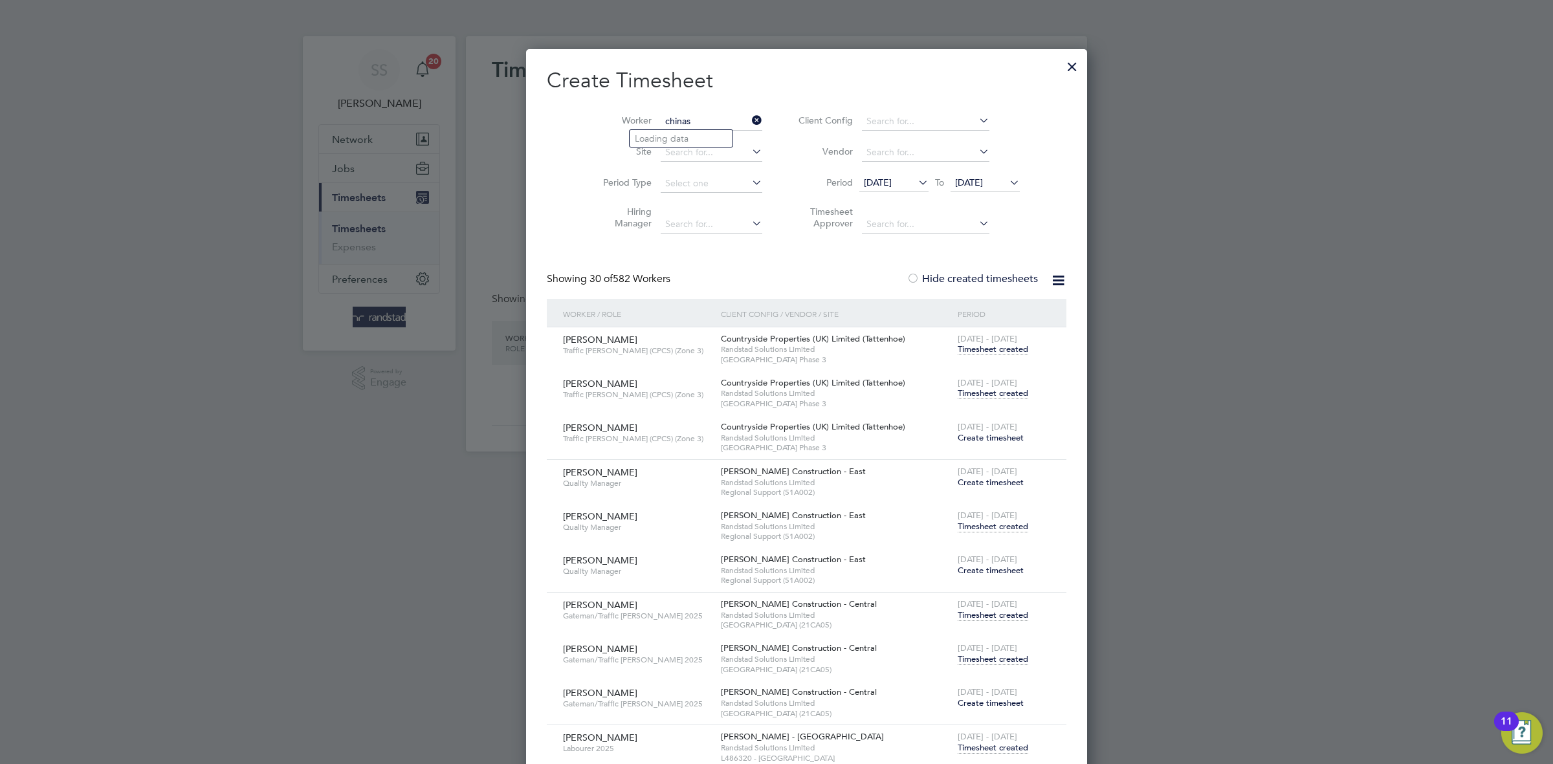
scroll to position [4222, 509]
click at [718, 141] on li "Chinasa M [PERSON_NAME]" at bounding box center [681, 138] width 103 height 17
type input "[PERSON_NAME]"
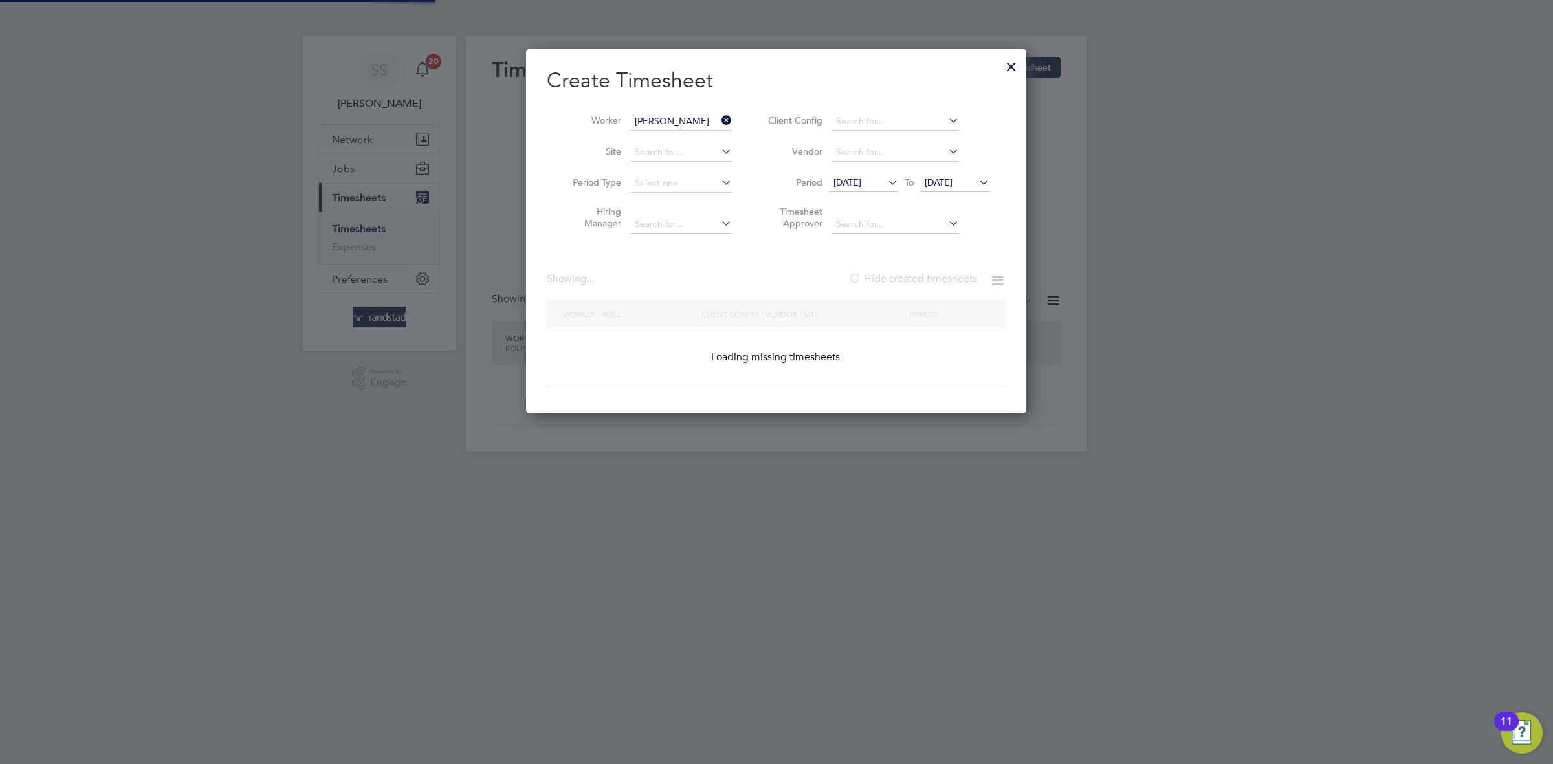
scroll to position [363, 500]
click at [820, 80] on h2 "Create Timesheet" at bounding box center [776, 80] width 459 height 27
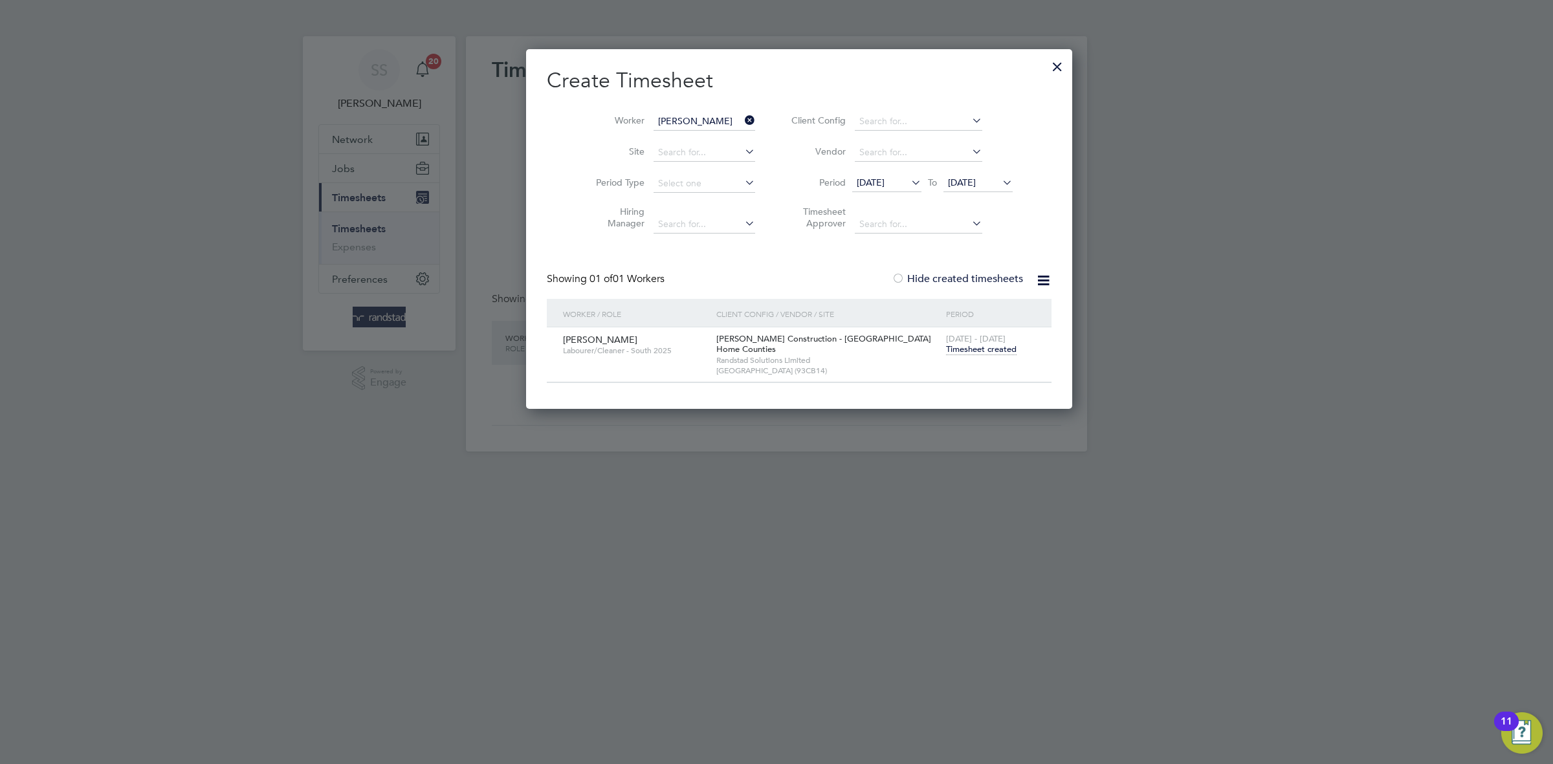
click at [952, 346] on span "Timesheet created" at bounding box center [981, 350] width 71 height 12
